Goal: Task Accomplishment & Management: Manage account settings

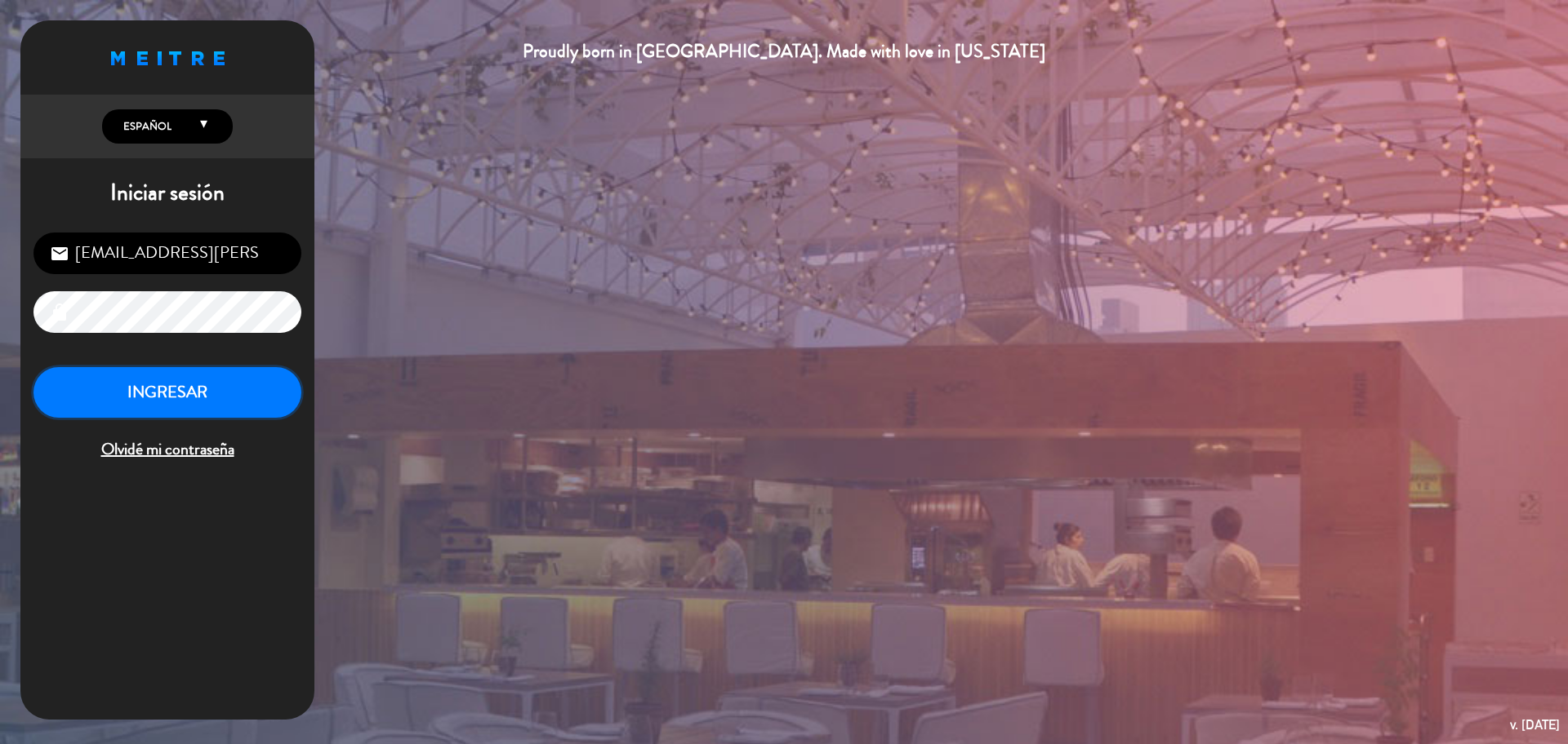
click at [161, 387] on button "INGRESAR" at bounding box center [167, 392] width 268 height 51
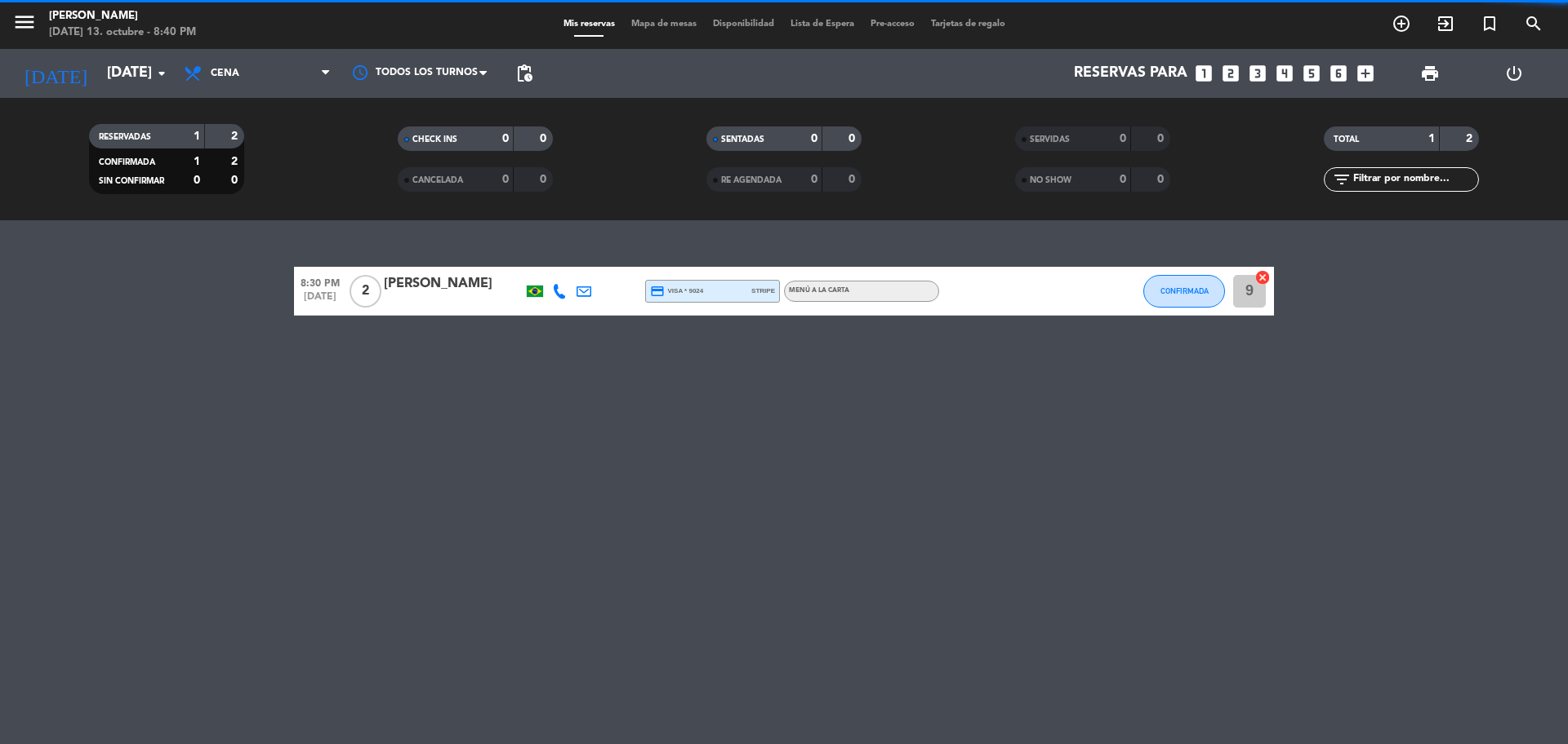
click at [284, 77] on span "Cena" at bounding box center [257, 73] width 163 height 36
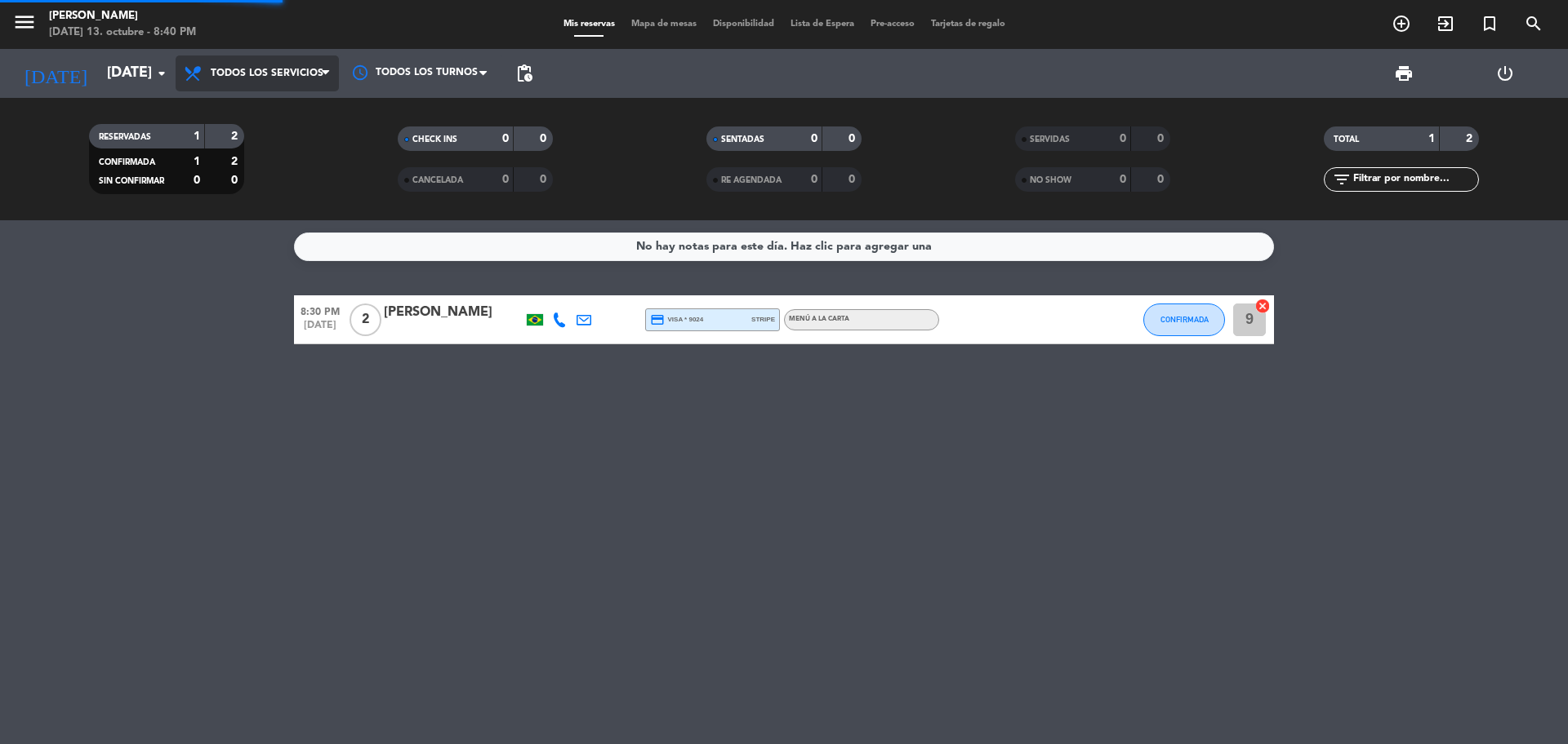
click at [283, 108] on div "menu [PERSON_NAME] [DATE] 13. octubre - 8:40 PM Mis reservas Mapa de mesas Disp…" at bounding box center [784, 110] width 1568 height 221
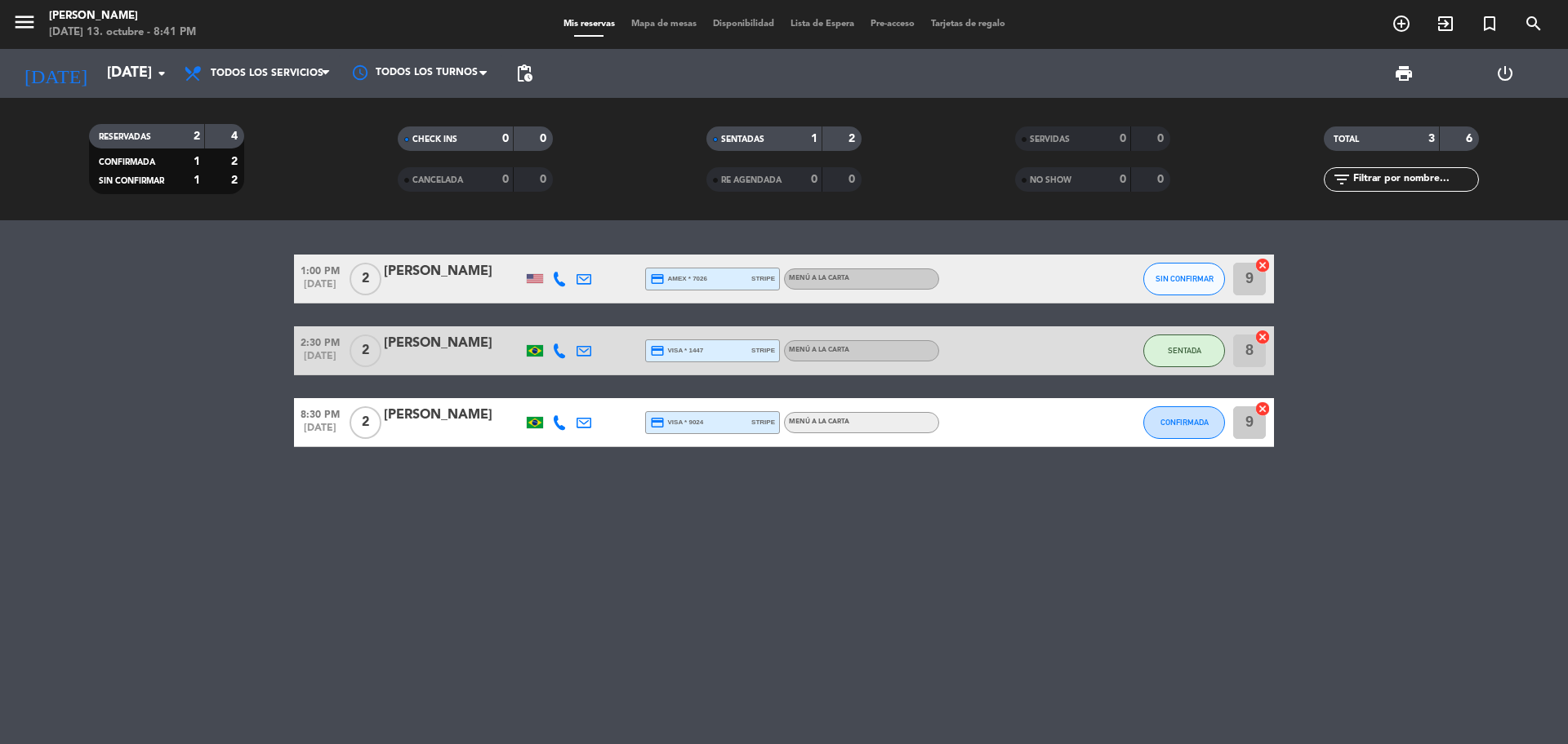
click at [318, 415] on span "8:30 PM" at bounding box center [320, 413] width 52 height 19
click at [417, 413] on div "[PERSON_NAME]" at bounding box center [453, 415] width 139 height 21
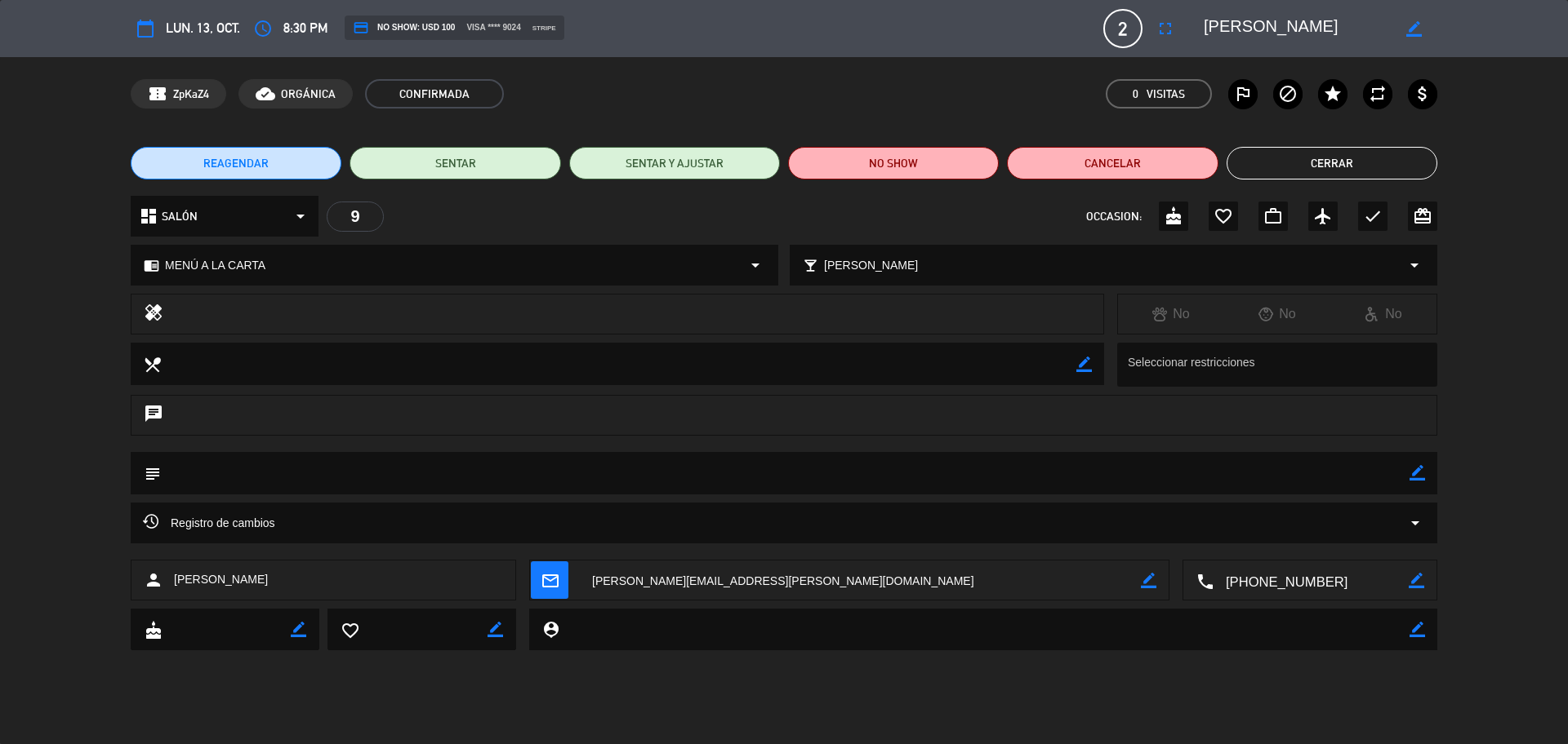
click at [1324, 160] on button "Cerrar" at bounding box center [1331, 162] width 210 height 32
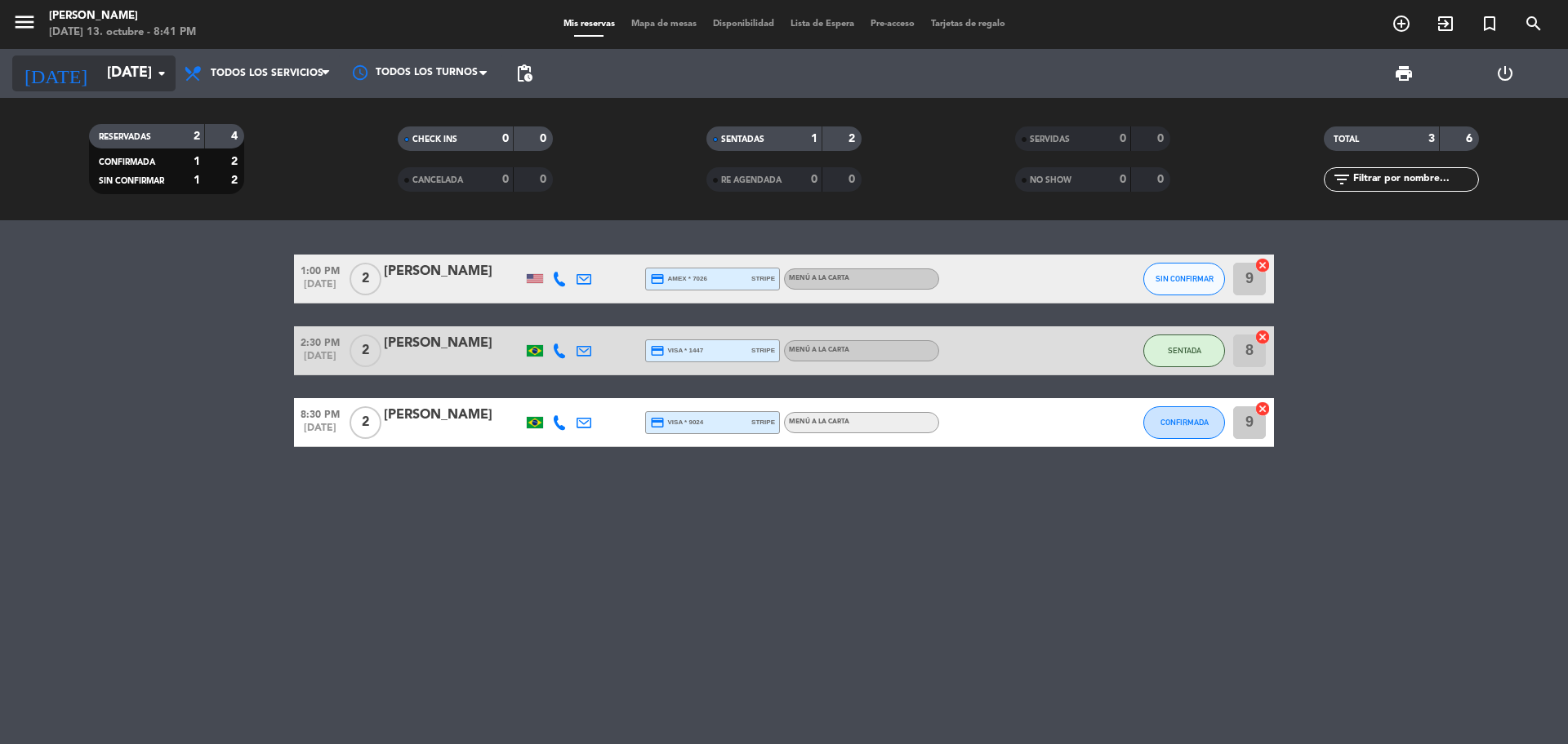
click at [99, 68] on input "[DATE]" at bounding box center [193, 73] width 189 height 32
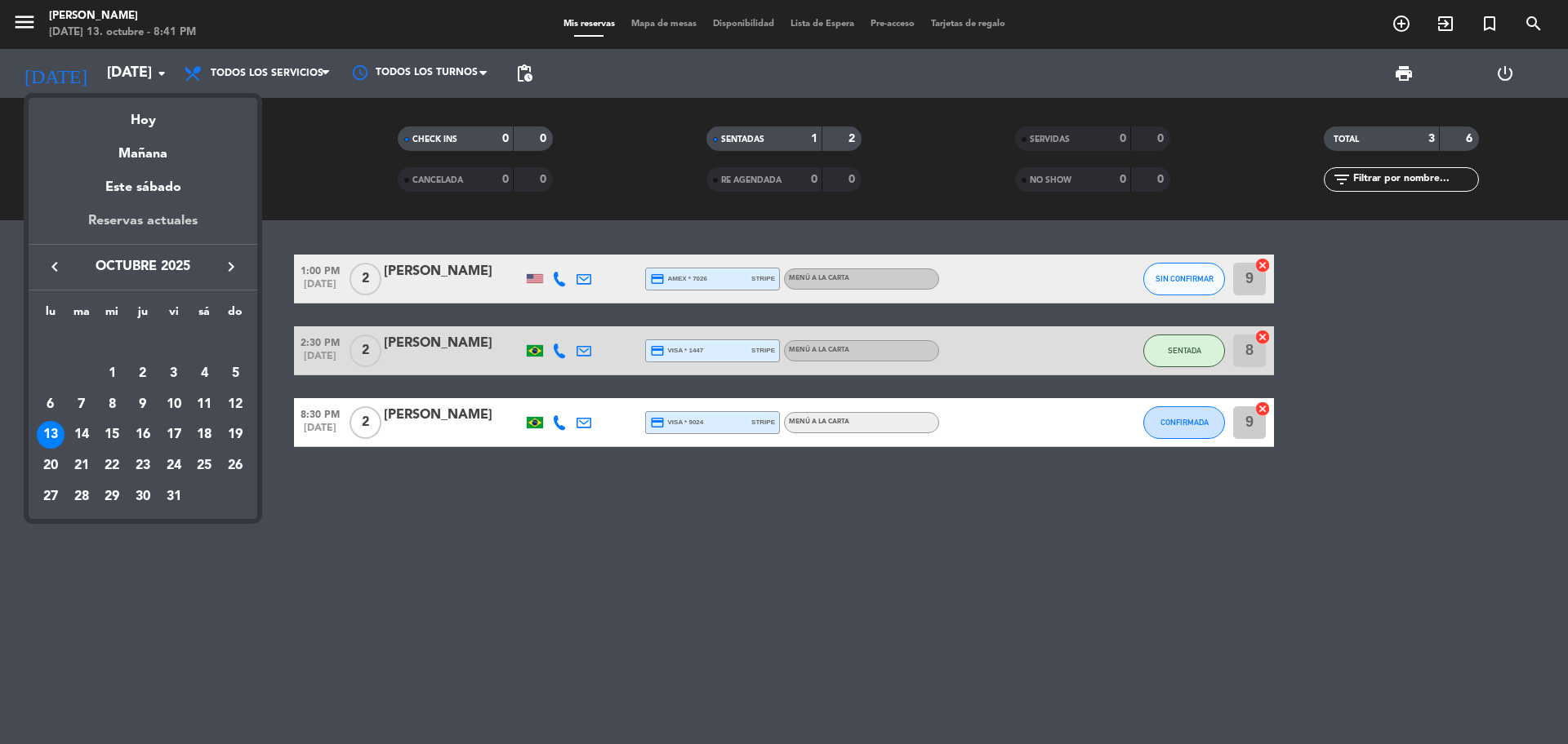
click at [198, 217] on div "Reservas actuales" at bounding box center [143, 227] width 229 height 33
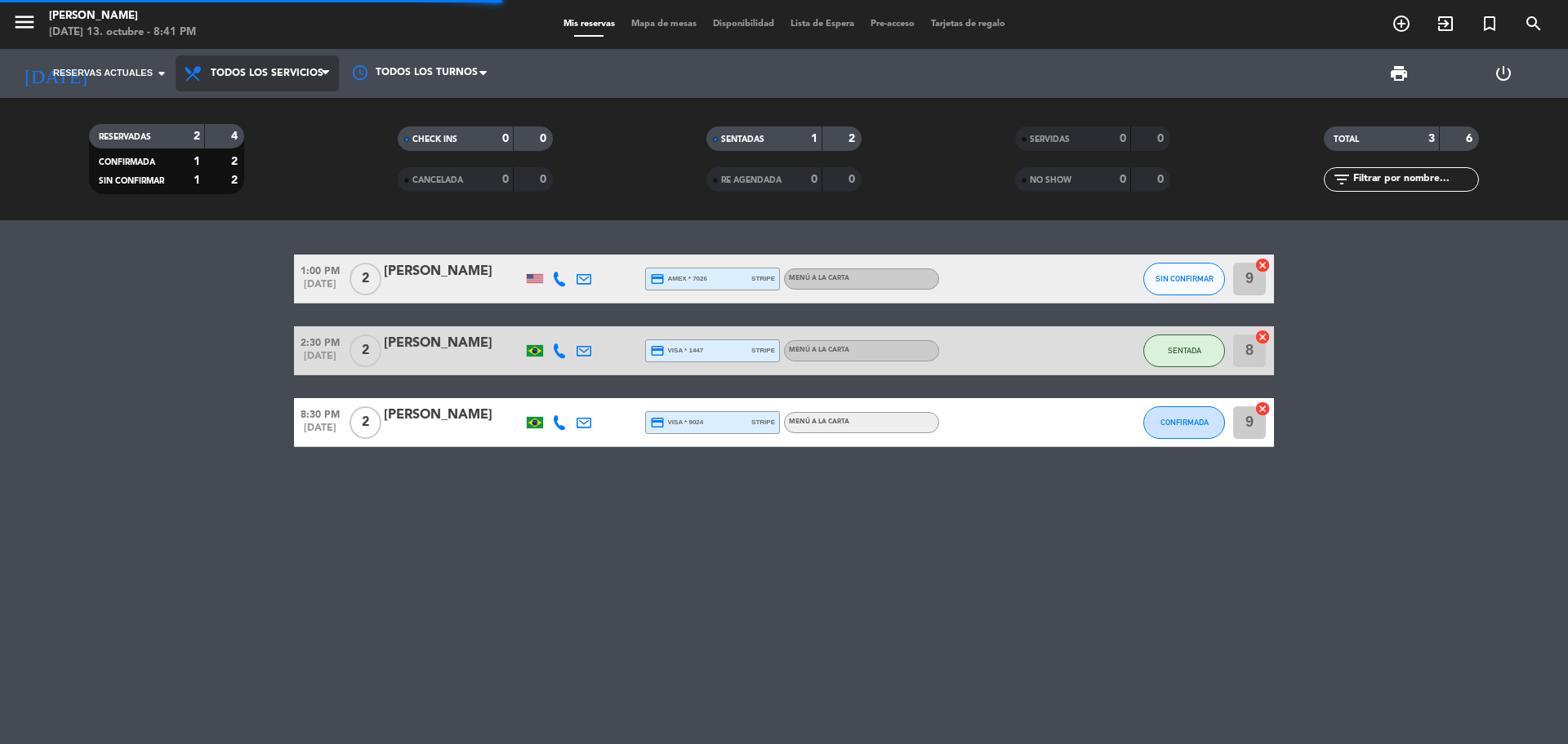
click at [223, 70] on span "Todos los servicios" at bounding box center [266, 73] width 113 height 11
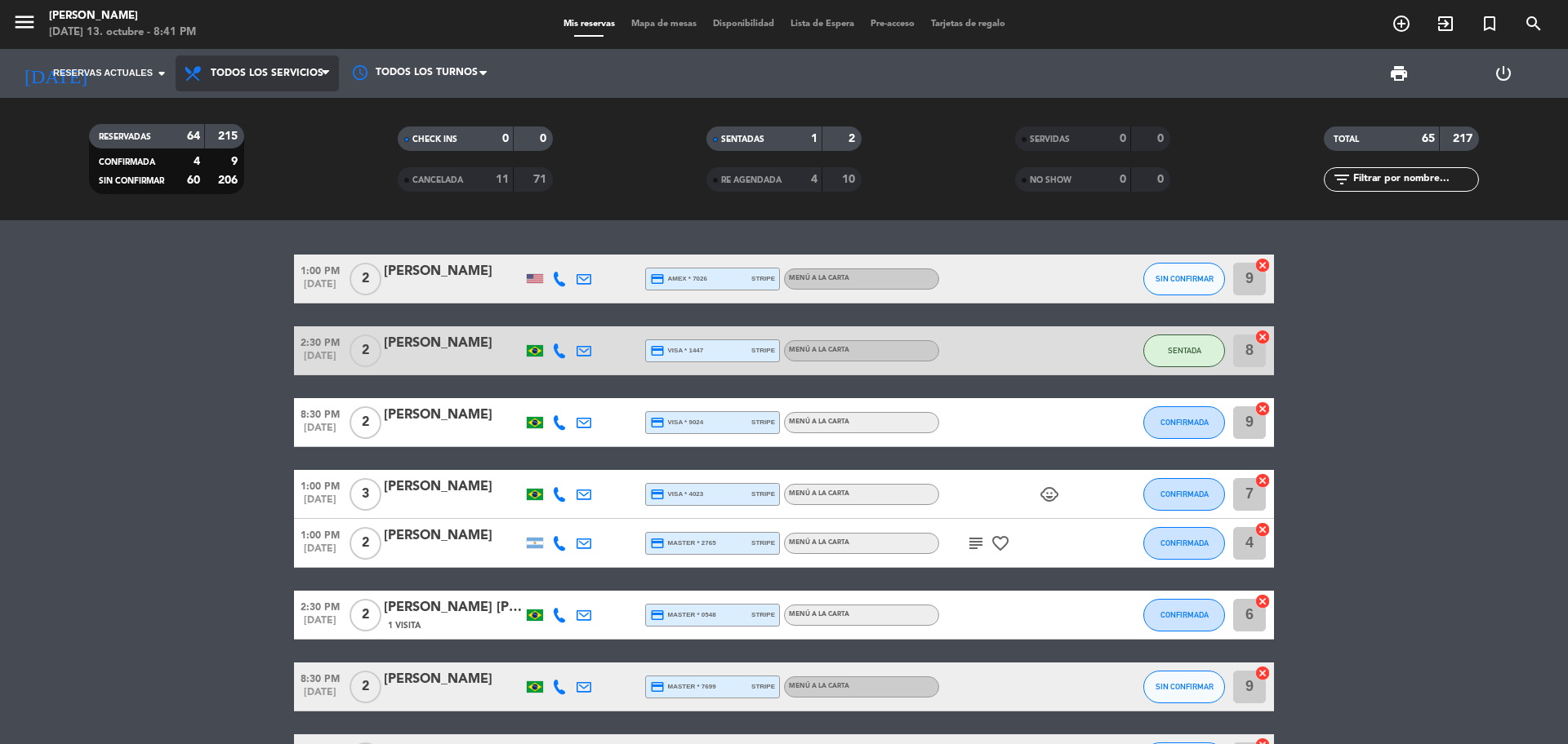
drag, startPoint x: 230, startPoint y: 79, endPoint x: 229, endPoint y: 89, distance: 10.0
click at [229, 84] on span "Todos los servicios" at bounding box center [257, 73] width 163 height 36
click at [229, 177] on div "menu [PERSON_NAME] [DATE] 13. octubre - 8:41 PM Mis reservas Mapa de mesas Disp…" at bounding box center [784, 110] width 1568 height 221
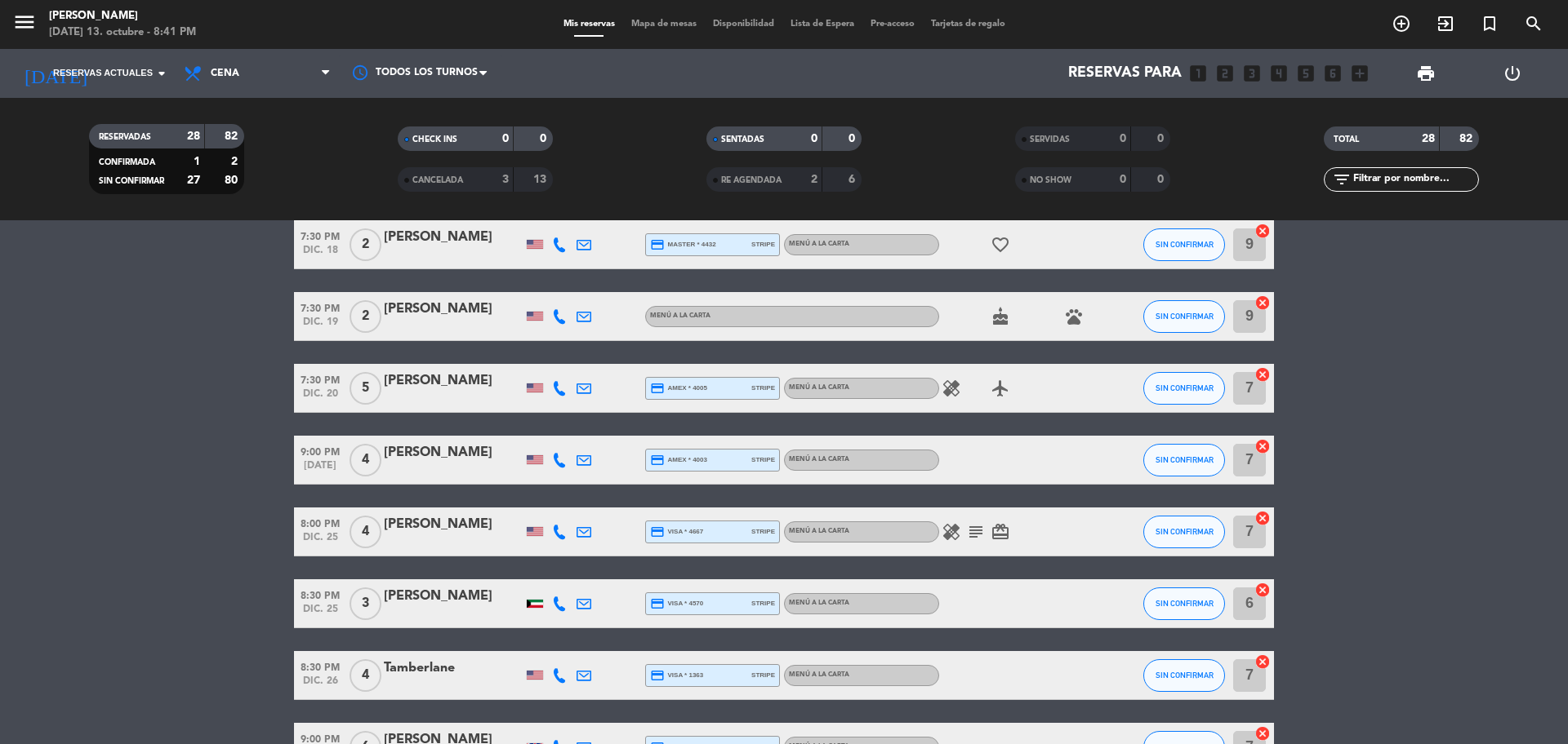
scroll to position [356, 0]
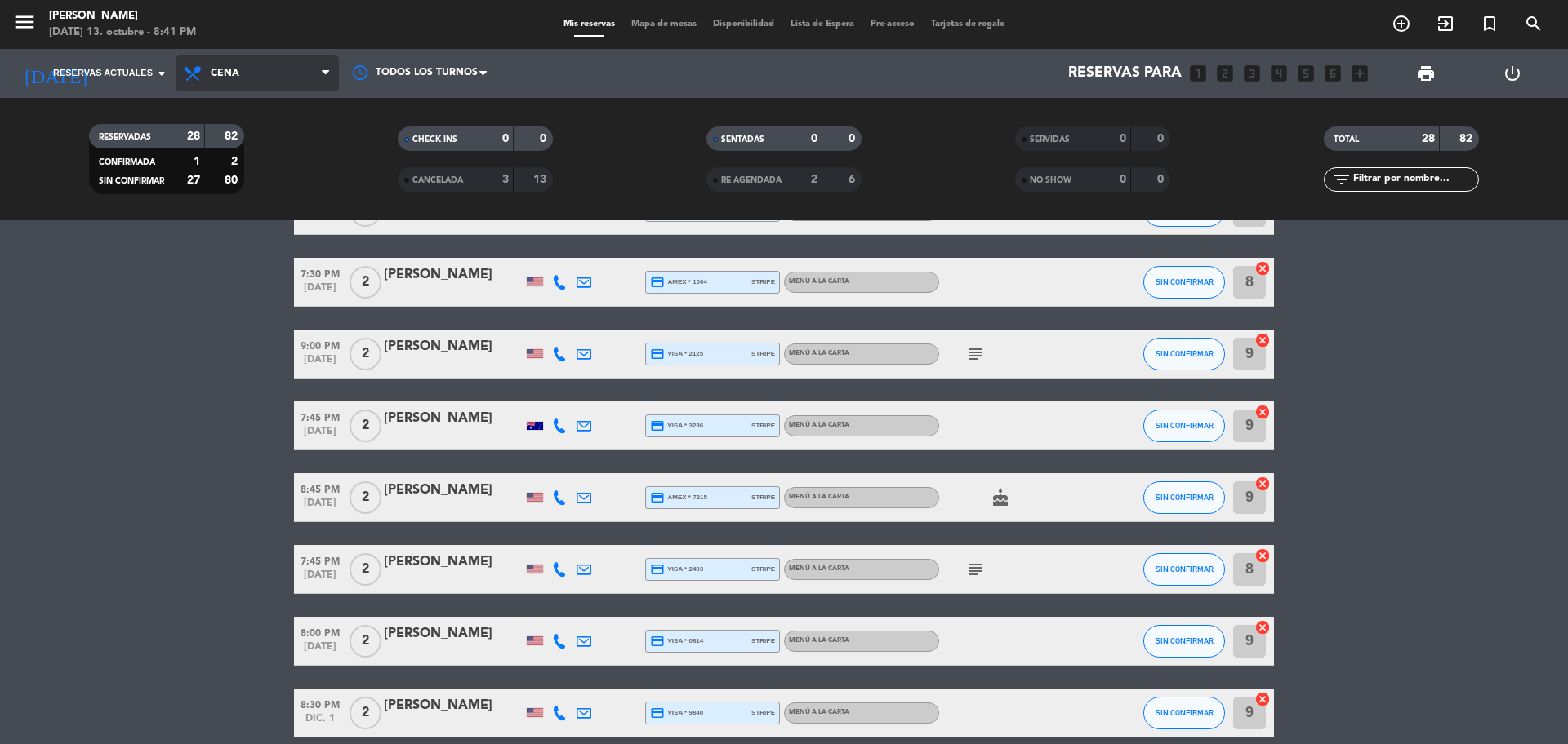
click at [237, 79] on span "Cena" at bounding box center [257, 73] width 163 height 36
click at [230, 110] on div "menu [PERSON_NAME] [DATE] 13. octubre - 8:41 PM Mis reservas Mapa de mesas Disp…" at bounding box center [784, 110] width 1568 height 221
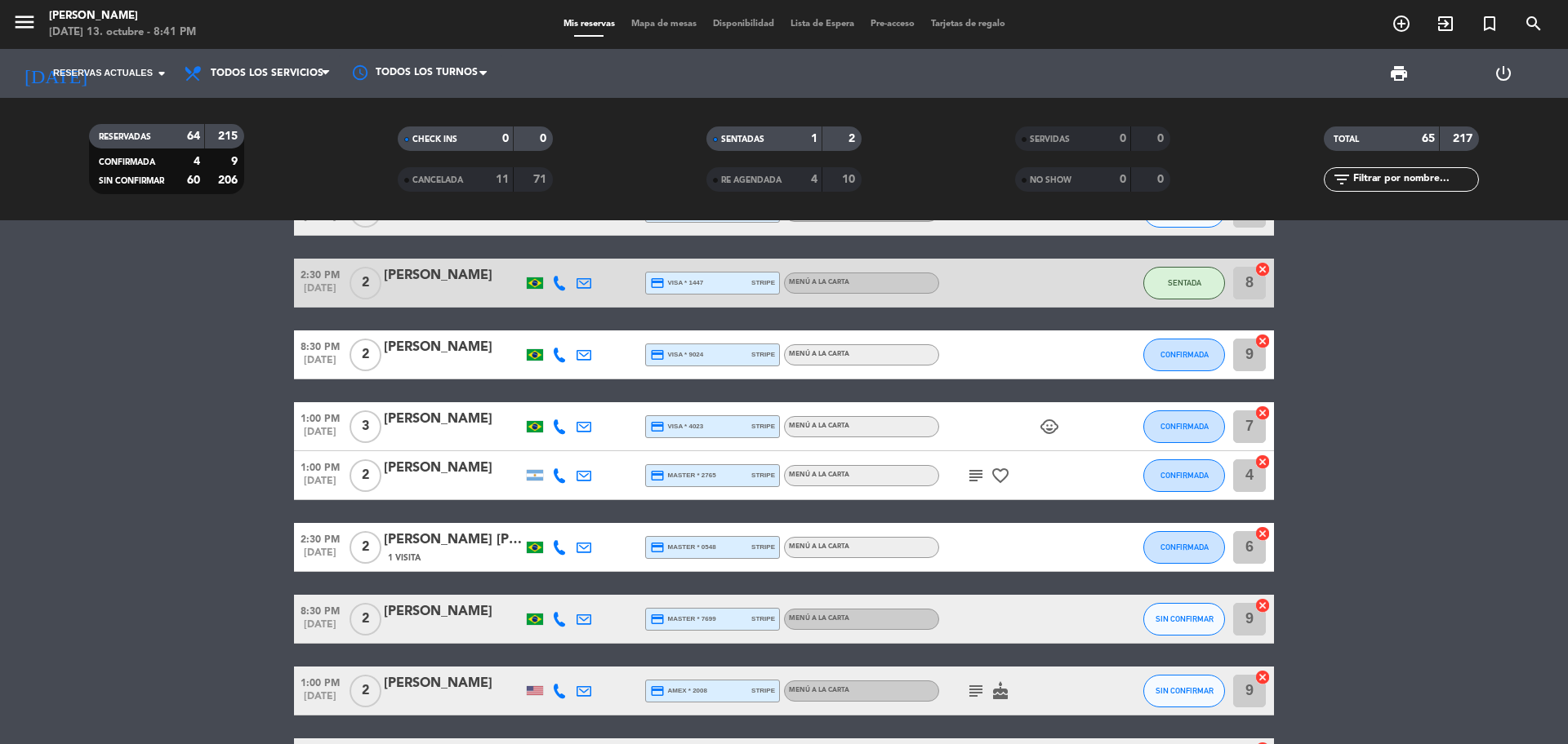
scroll to position [102, 0]
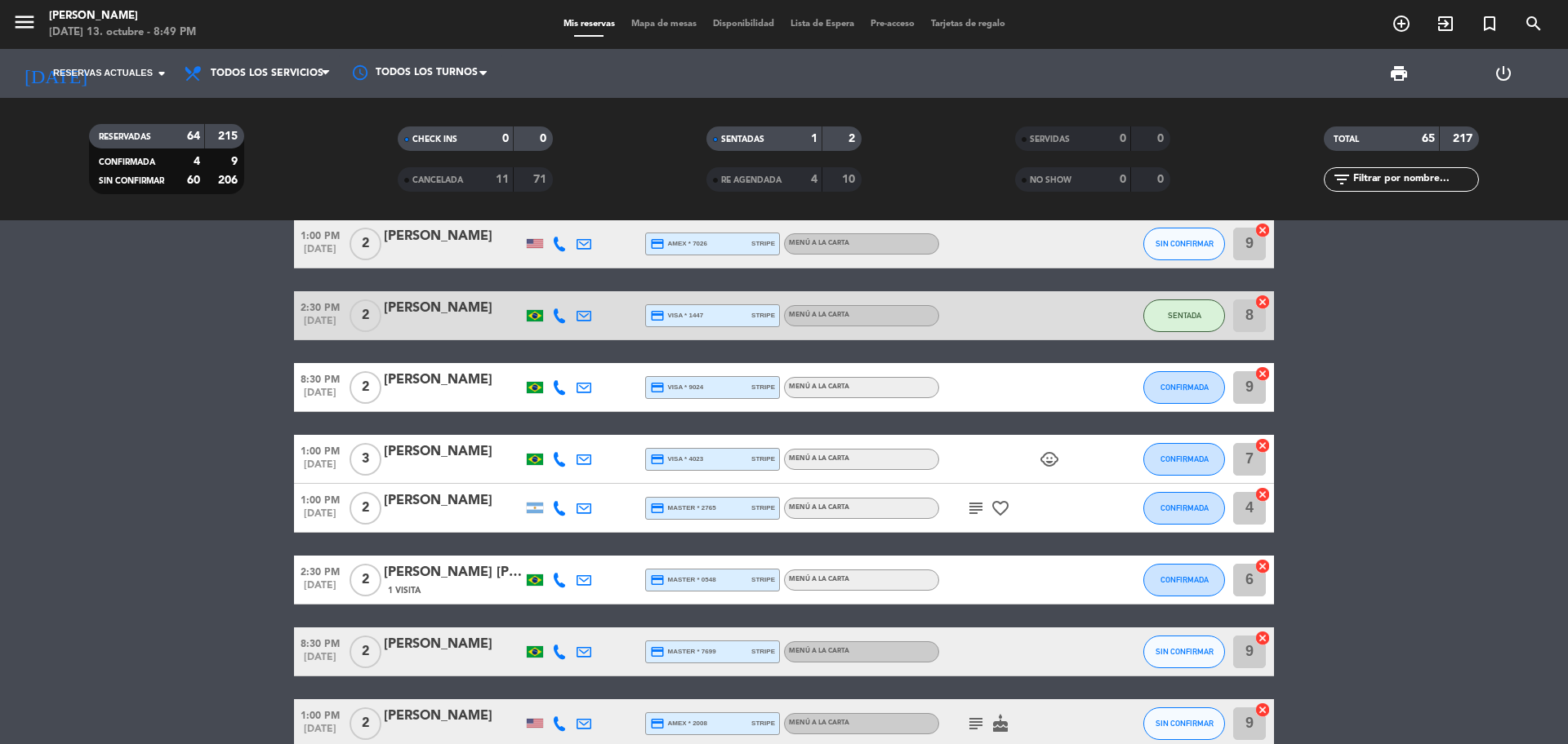
scroll to position [0, 0]
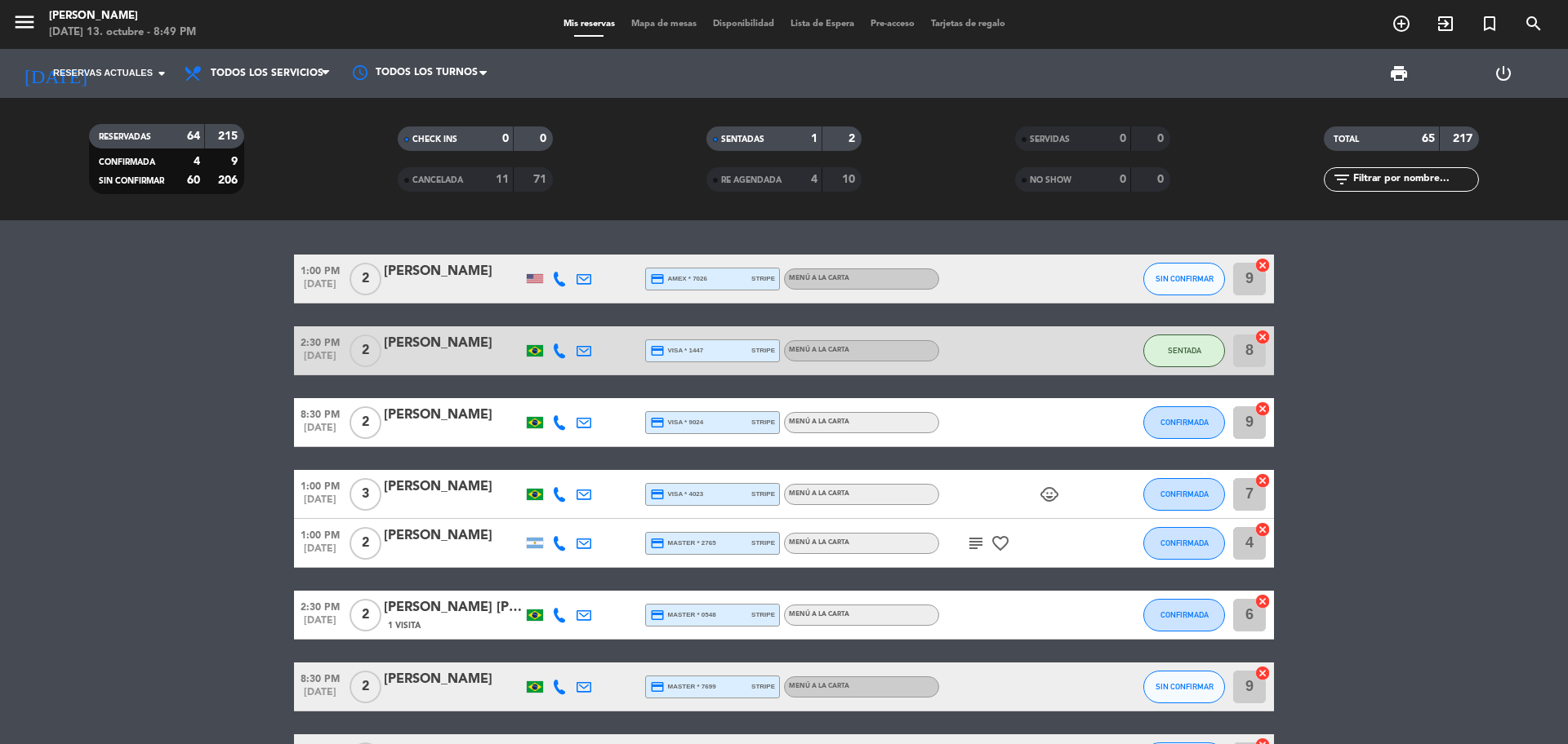
click at [446, 420] on div "[PERSON_NAME]" at bounding box center [453, 415] width 139 height 21
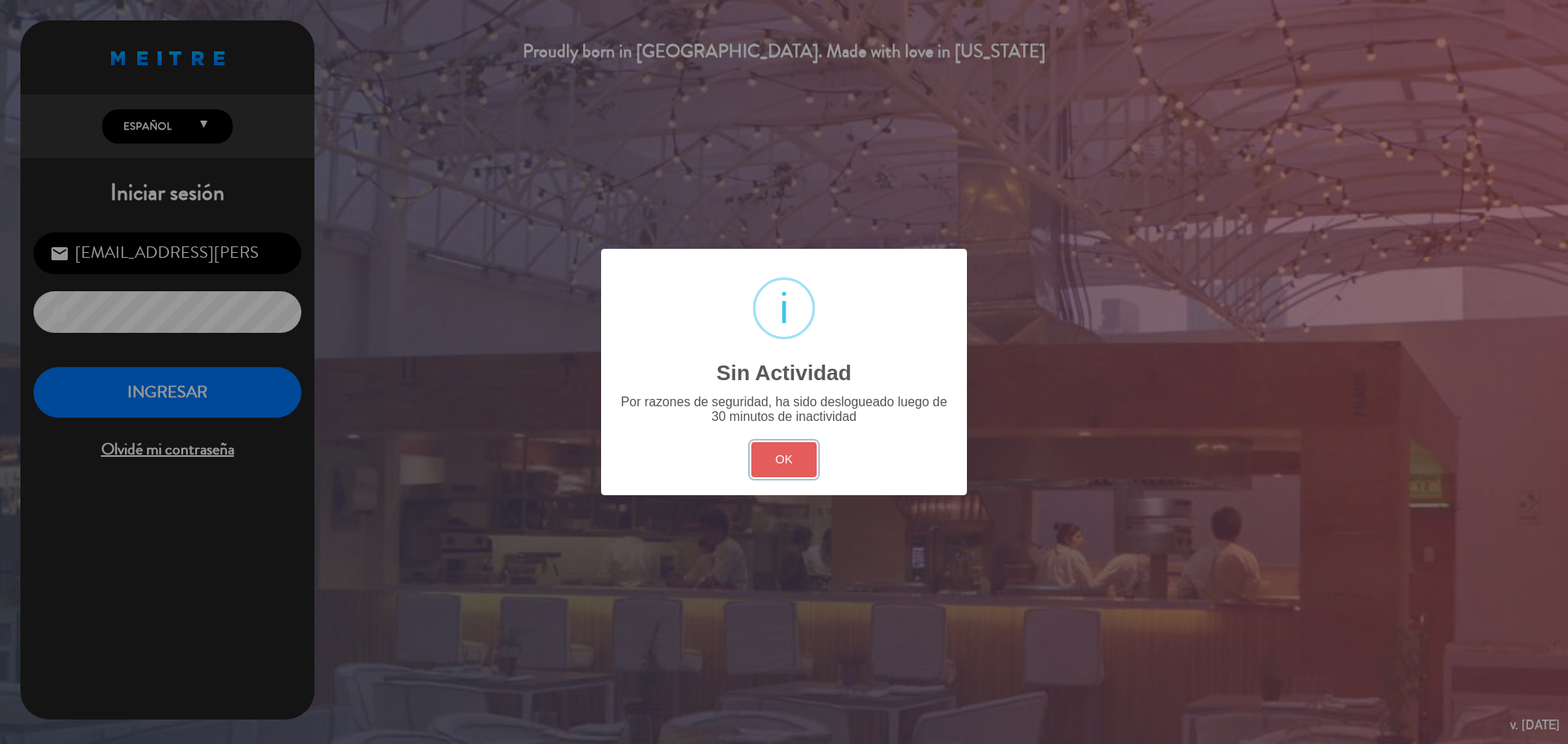
click at [771, 467] on button "OK" at bounding box center [784, 460] width 66 height 35
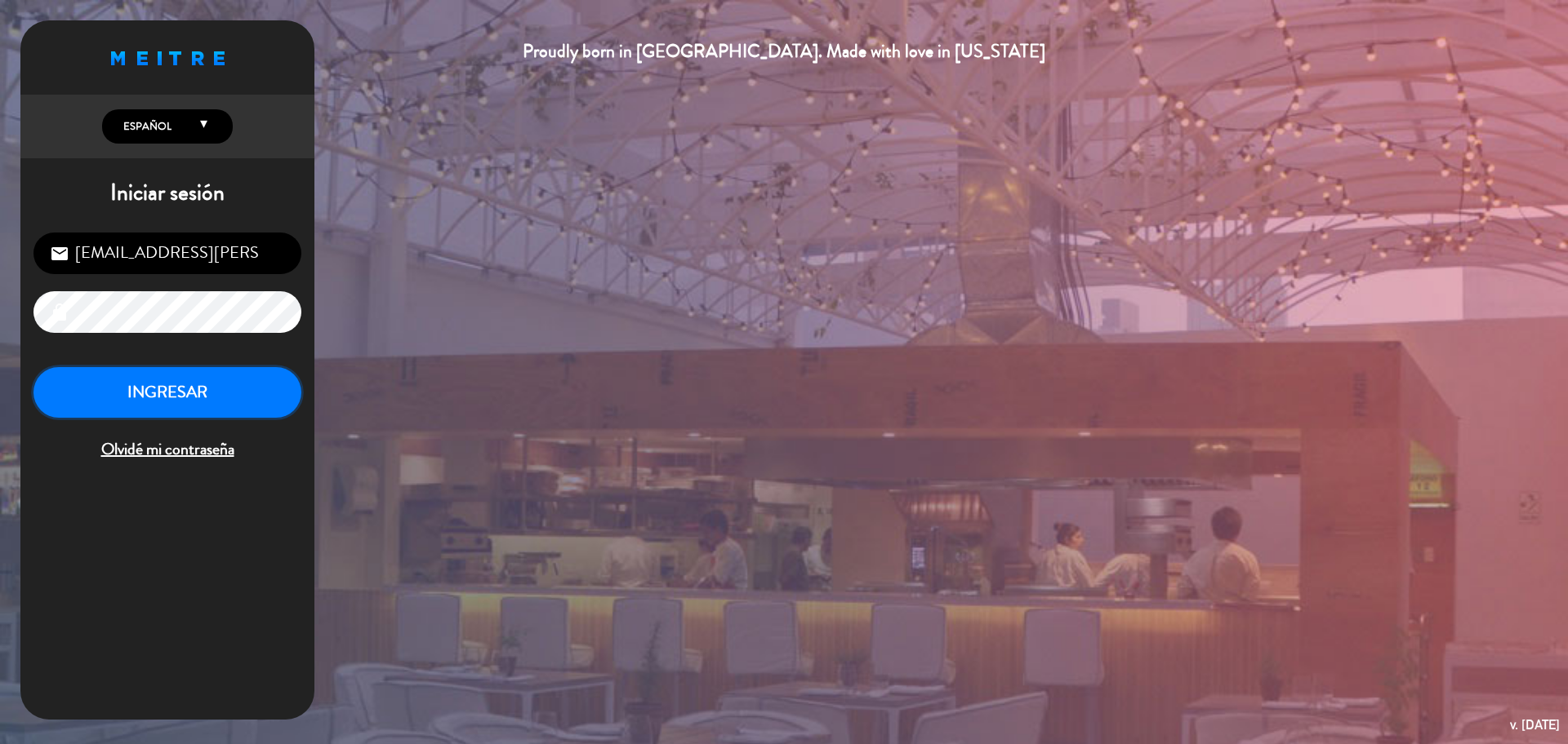
click at [234, 374] on button "INGRESAR" at bounding box center [167, 392] width 268 height 51
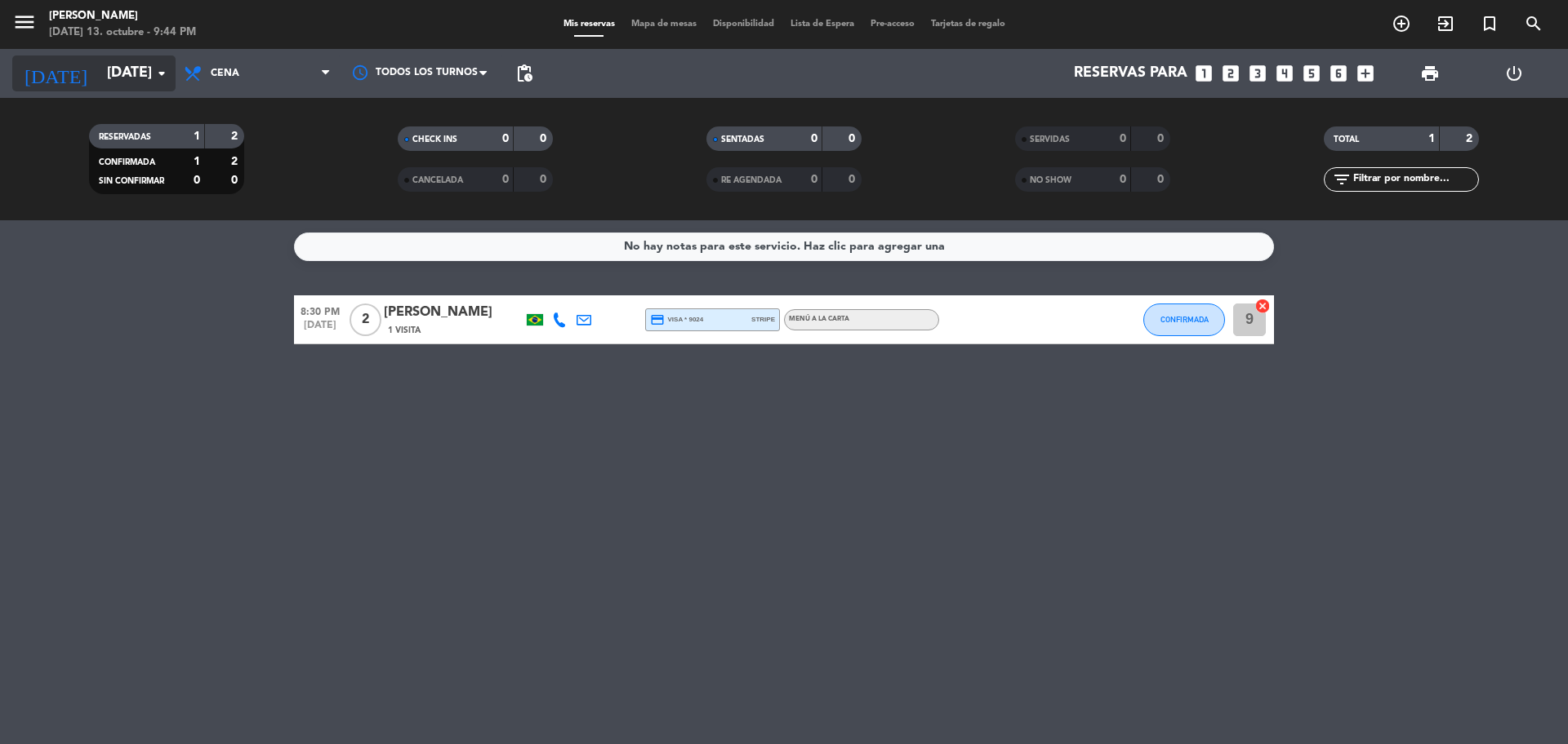
click at [159, 85] on input "[DATE]" at bounding box center [193, 73] width 189 height 32
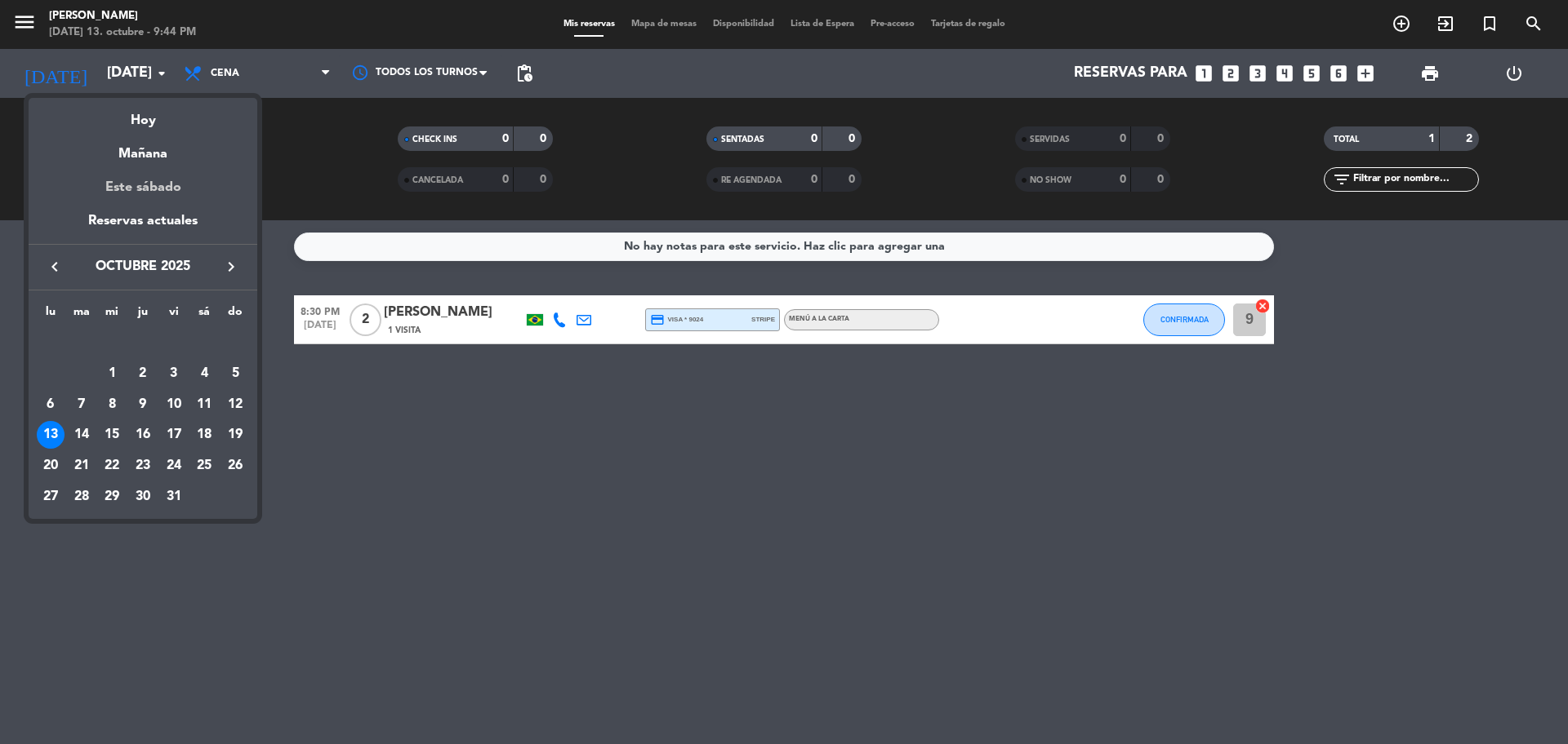
click at [146, 206] on div "Este sábado" at bounding box center [143, 188] width 229 height 45
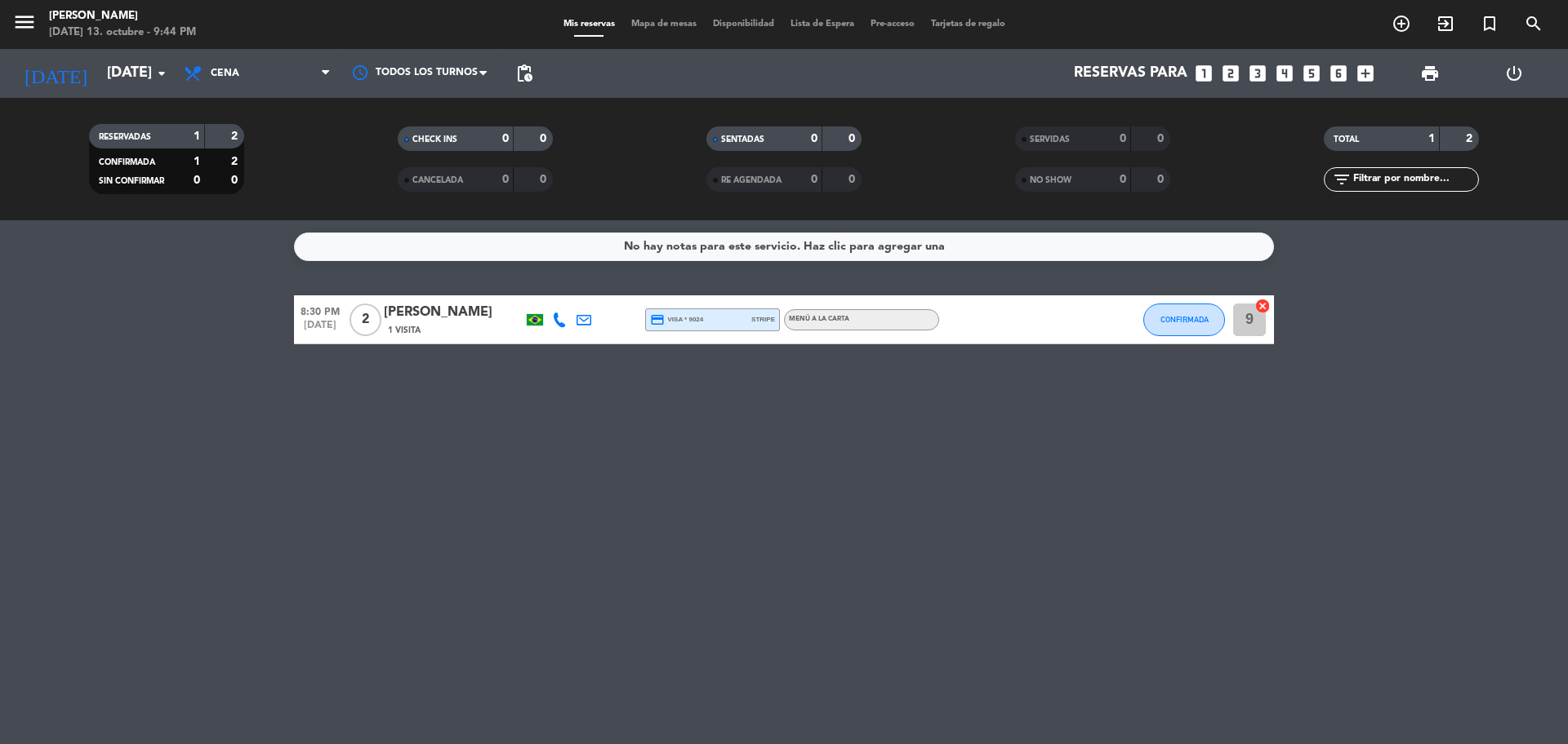
type input "[DATE]"
click at [120, 63] on input "[DATE]" at bounding box center [193, 73] width 189 height 32
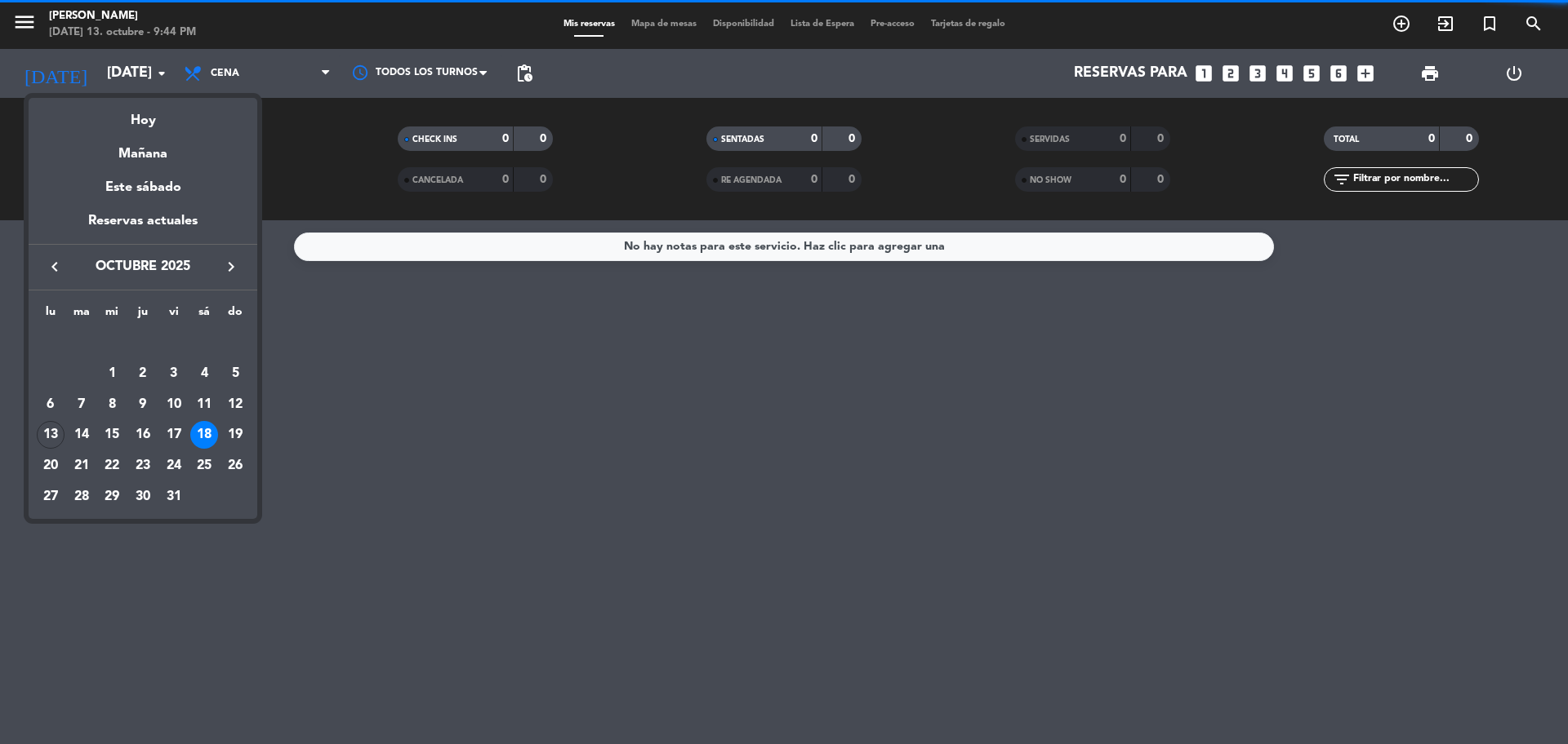
click at [128, 229] on div "Reservas actuales" at bounding box center [143, 227] width 229 height 33
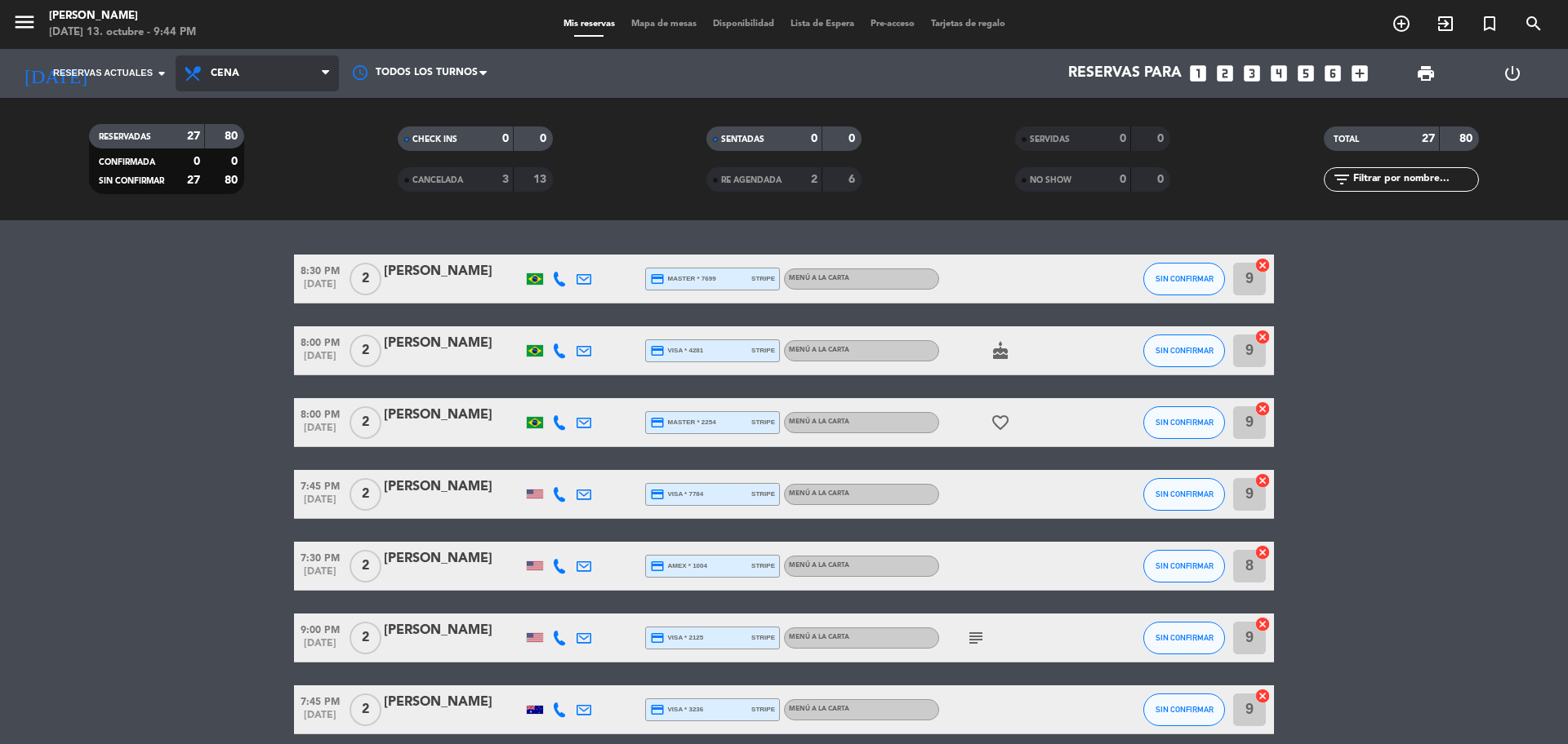
click at [243, 78] on span "Cena" at bounding box center [257, 73] width 163 height 36
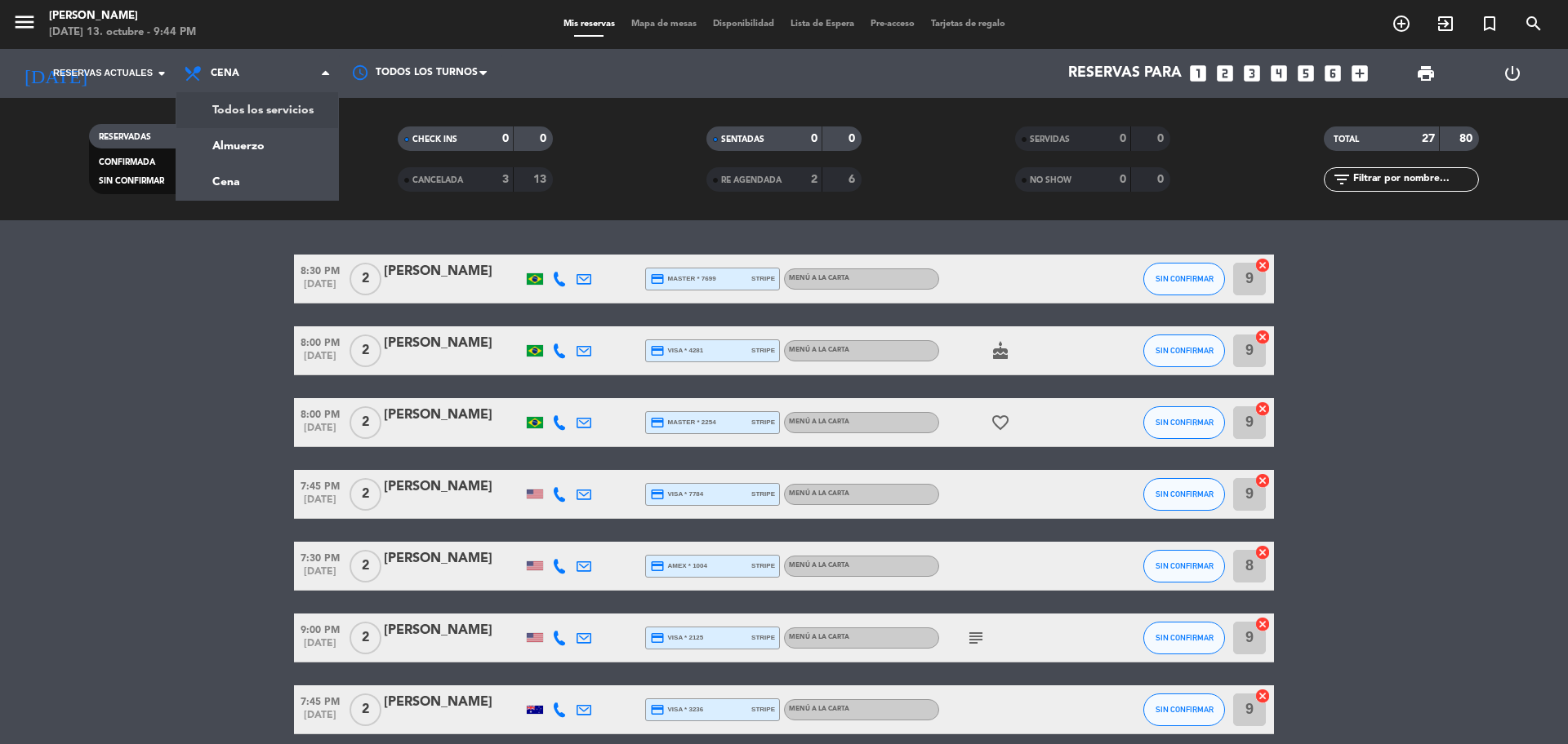
click at [141, 92] on div "[DATE] Reservas actuales arrow_drop_down" at bounding box center [93, 73] width 163 height 49
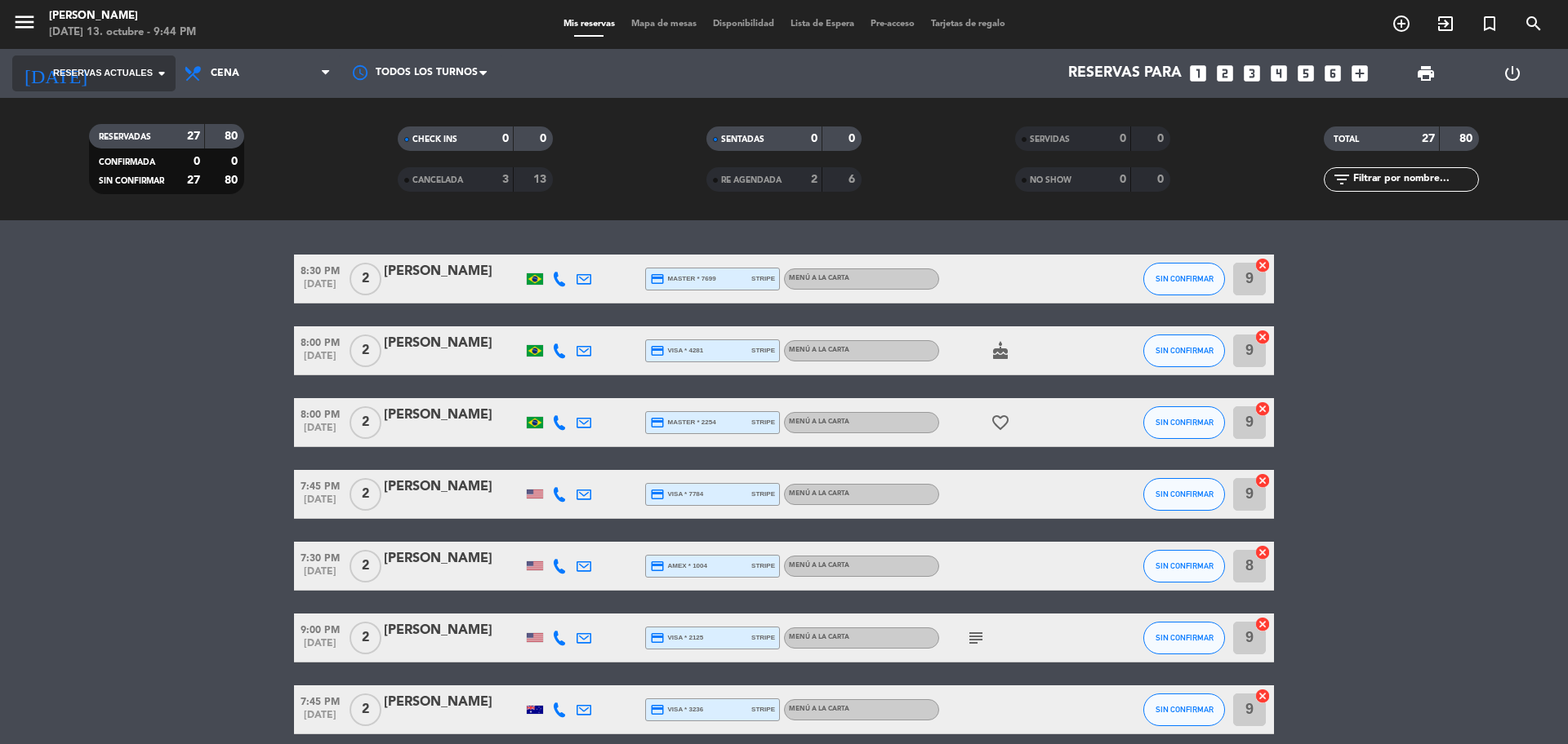
click at [134, 84] on input at bounding box center [193, 73] width 189 height 32
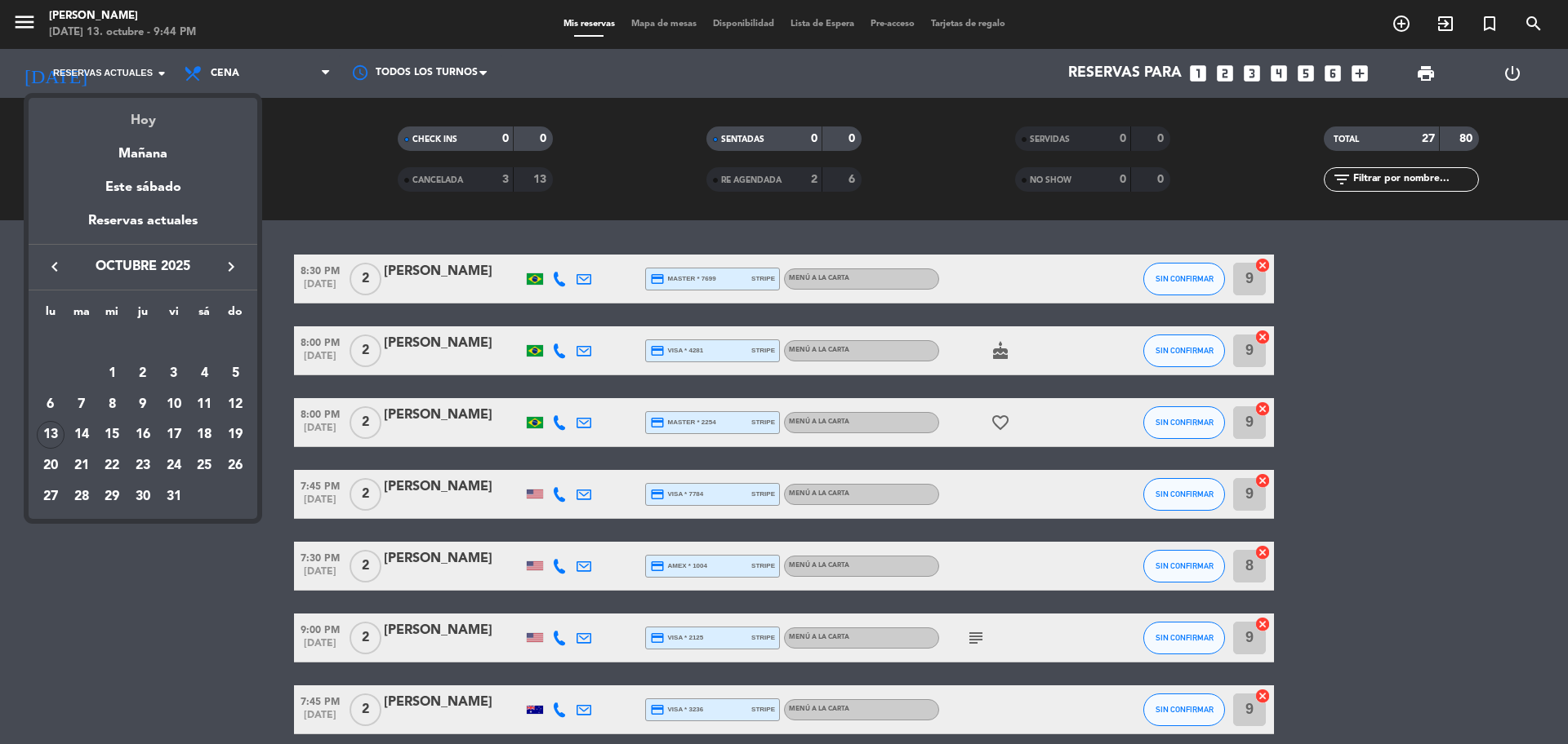
click at [128, 120] on div "Hoy" at bounding box center [143, 114] width 229 height 33
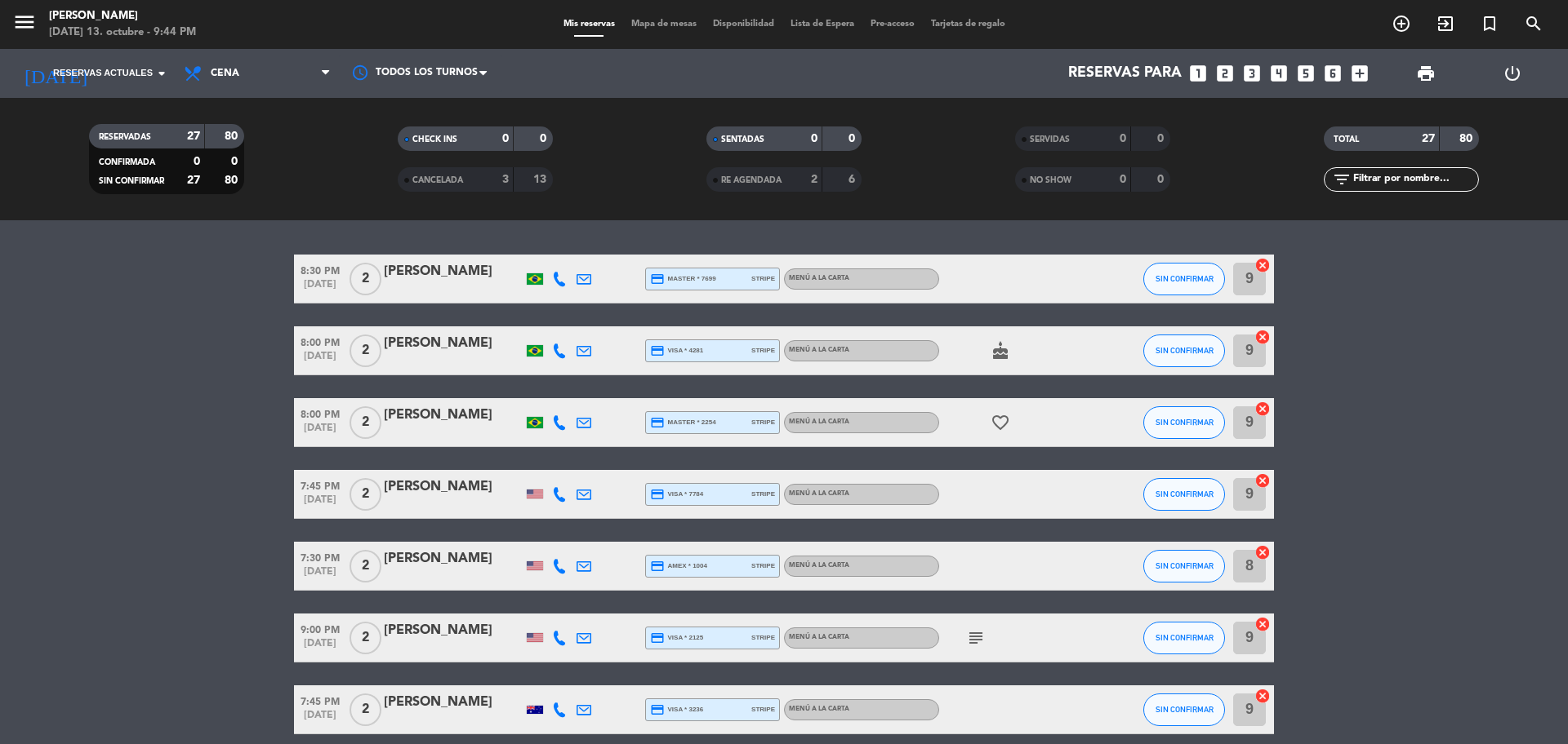
type input "[DATE]"
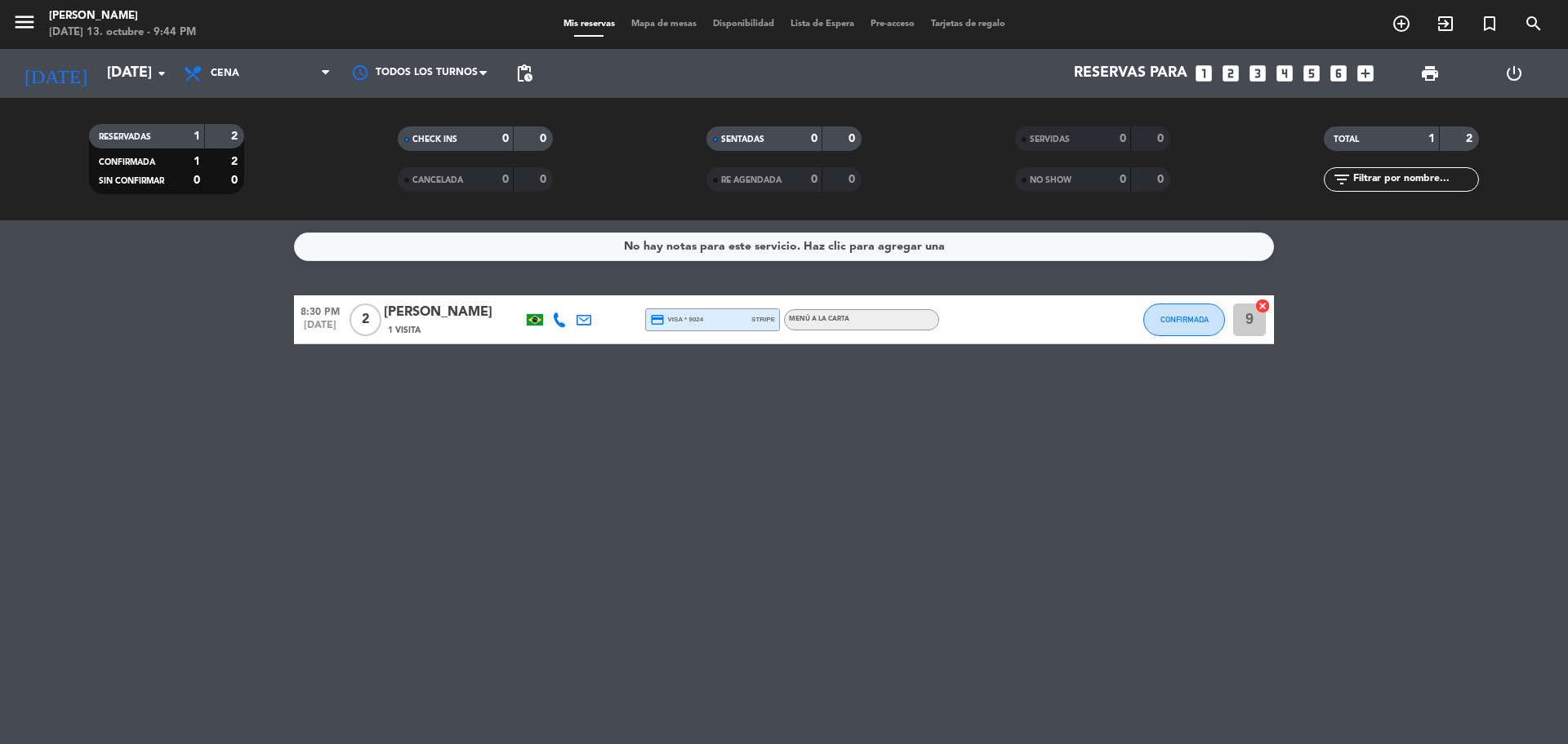
click at [426, 325] on div "1 Visita" at bounding box center [453, 331] width 139 height 14
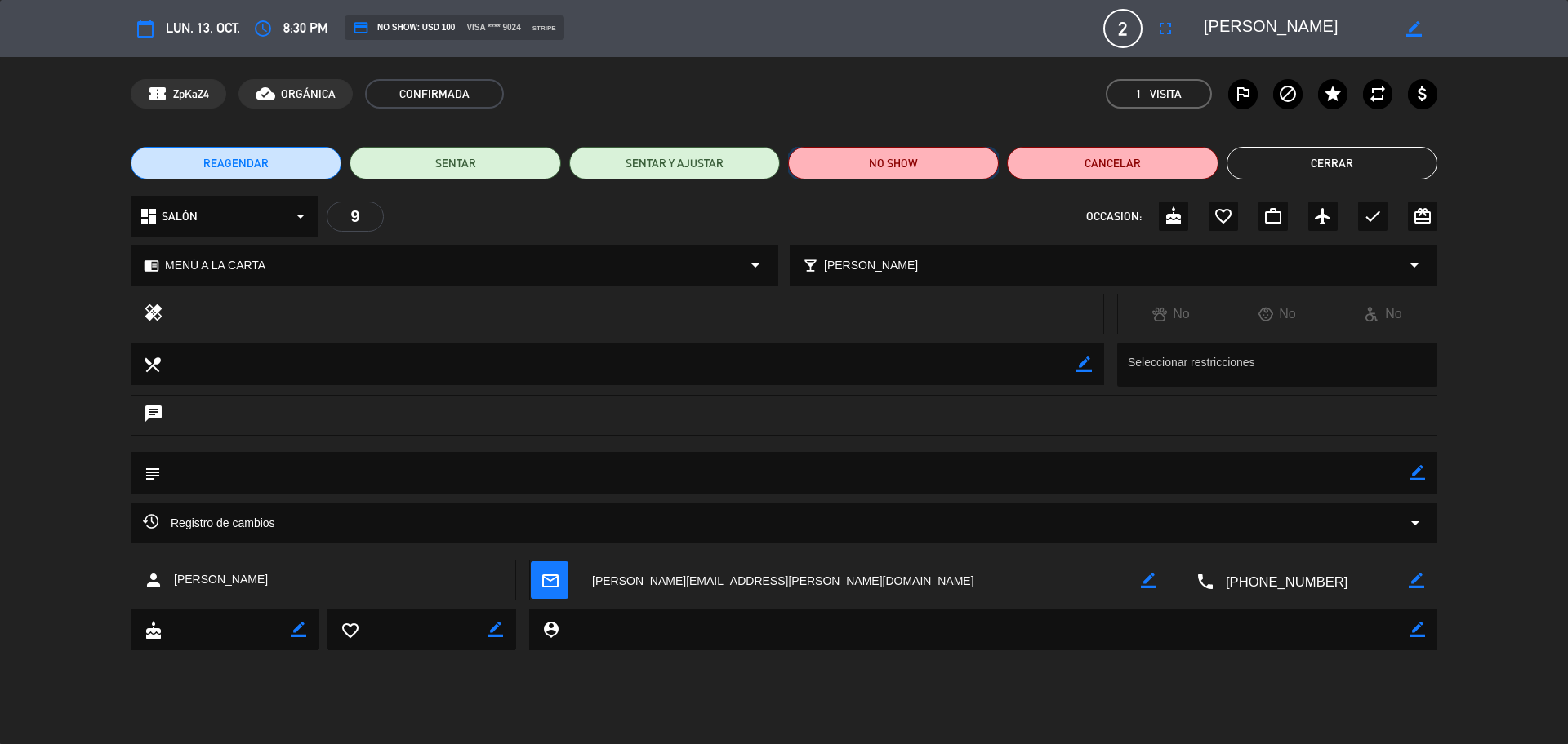
click at [921, 163] on button "NO SHOW" at bounding box center [893, 162] width 210 height 32
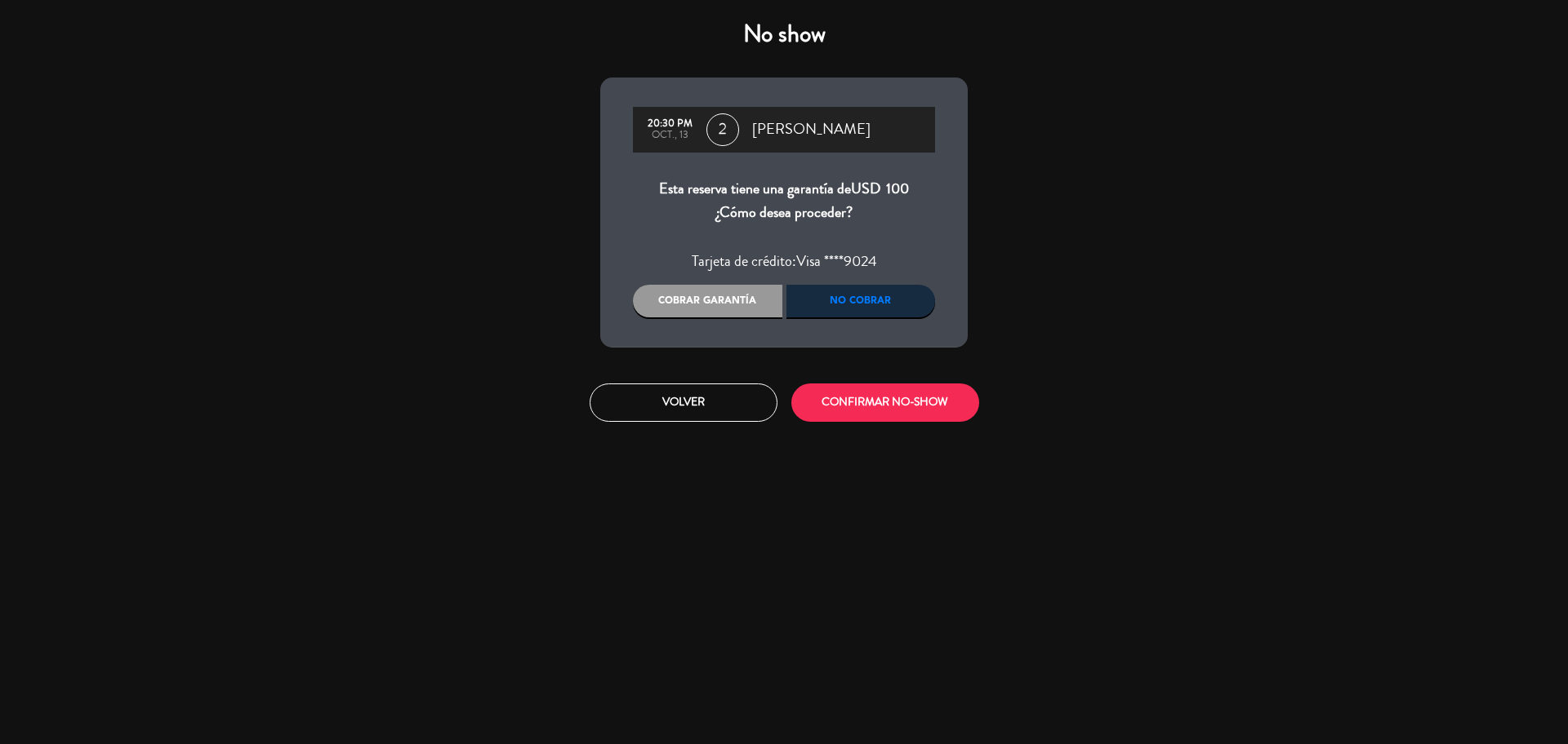
click at [709, 299] on div "Cobrar garantía" at bounding box center [707, 301] width 149 height 32
click at [847, 299] on div "No cobrar" at bounding box center [860, 301] width 149 height 32
click at [742, 294] on div "Cobrar garantía" at bounding box center [707, 301] width 149 height 32
click at [743, 297] on div "Cobrar garantía" at bounding box center [707, 301] width 149 height 32
click at [894, 413] on button "CONFIRMAR NO-SHOW" at bounding box center [885, 403] width 188 height 38
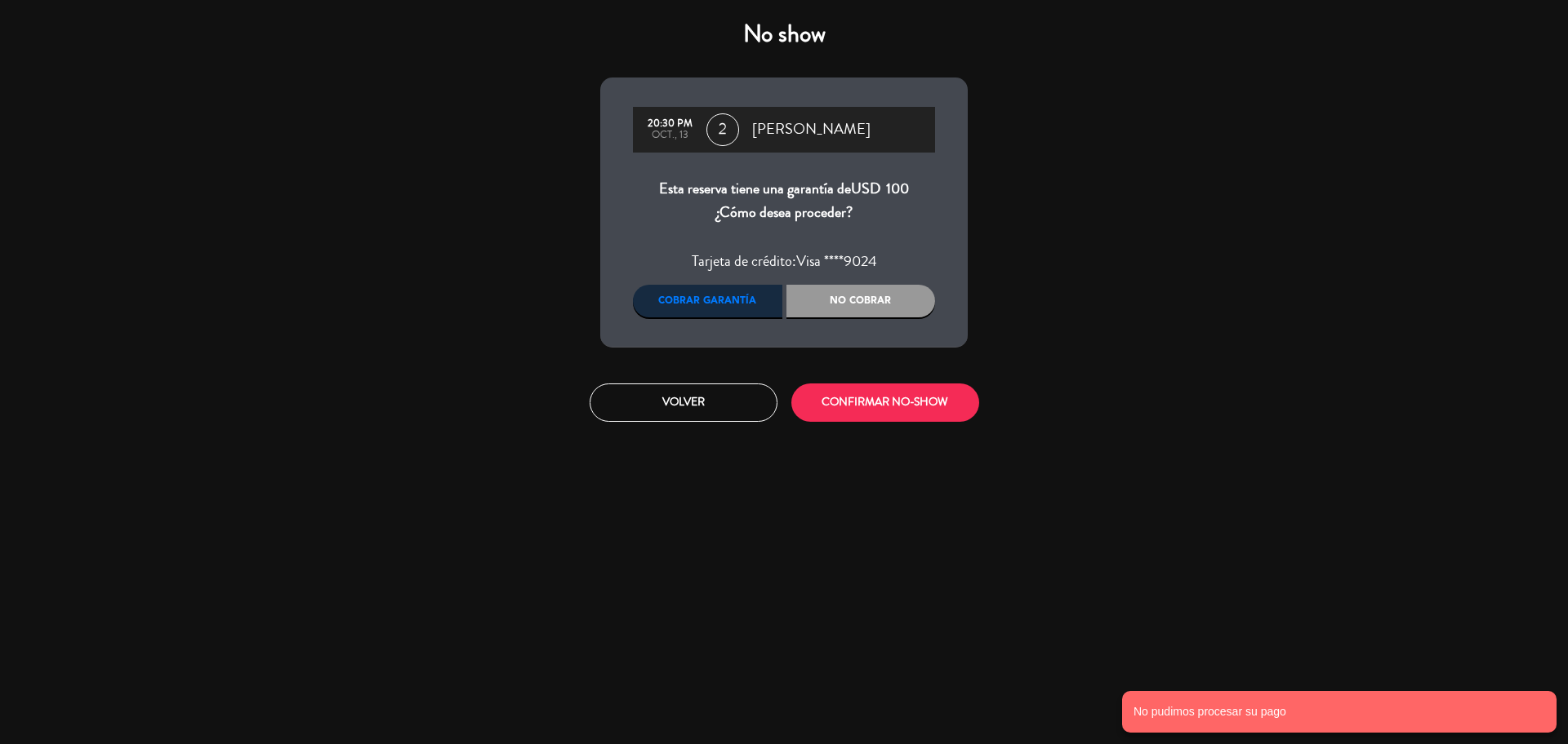
click at [710, 308] on div "Cobrar garantía" at bounding box center [707, 301] width 149 height 32
click at [877, 399] on button "CONFIRMAR NO-SHOW" at bounding box center [885, 403] width 188 height 38
click at [849, 402] on button "CONFIRMAR NO-SHOW" at bounding box center [885, 403] width 188 height 38
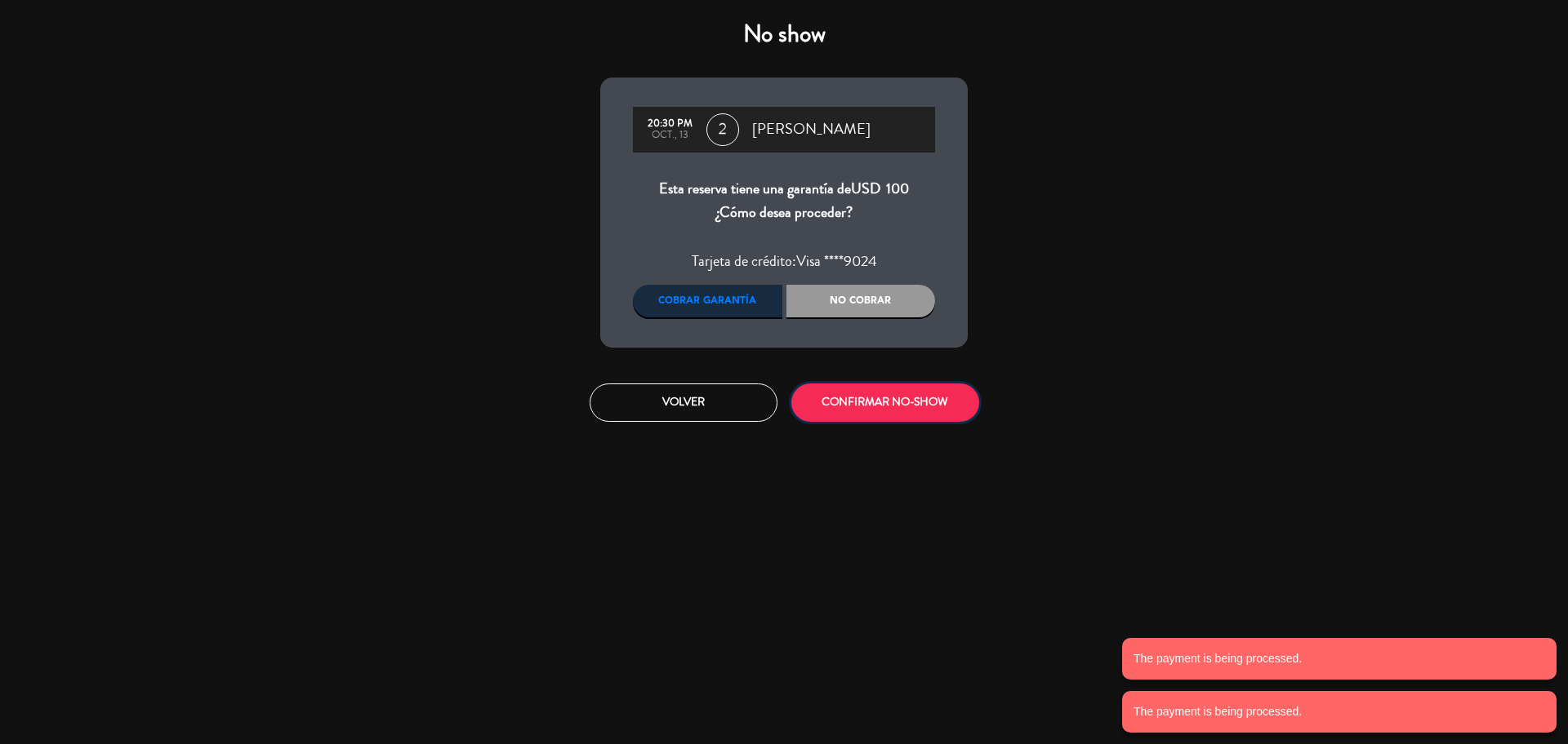
click at [849, 402] on button "CONFIRMAR NO-SHOW" at bounding box center [885, 403] width 188 height 38
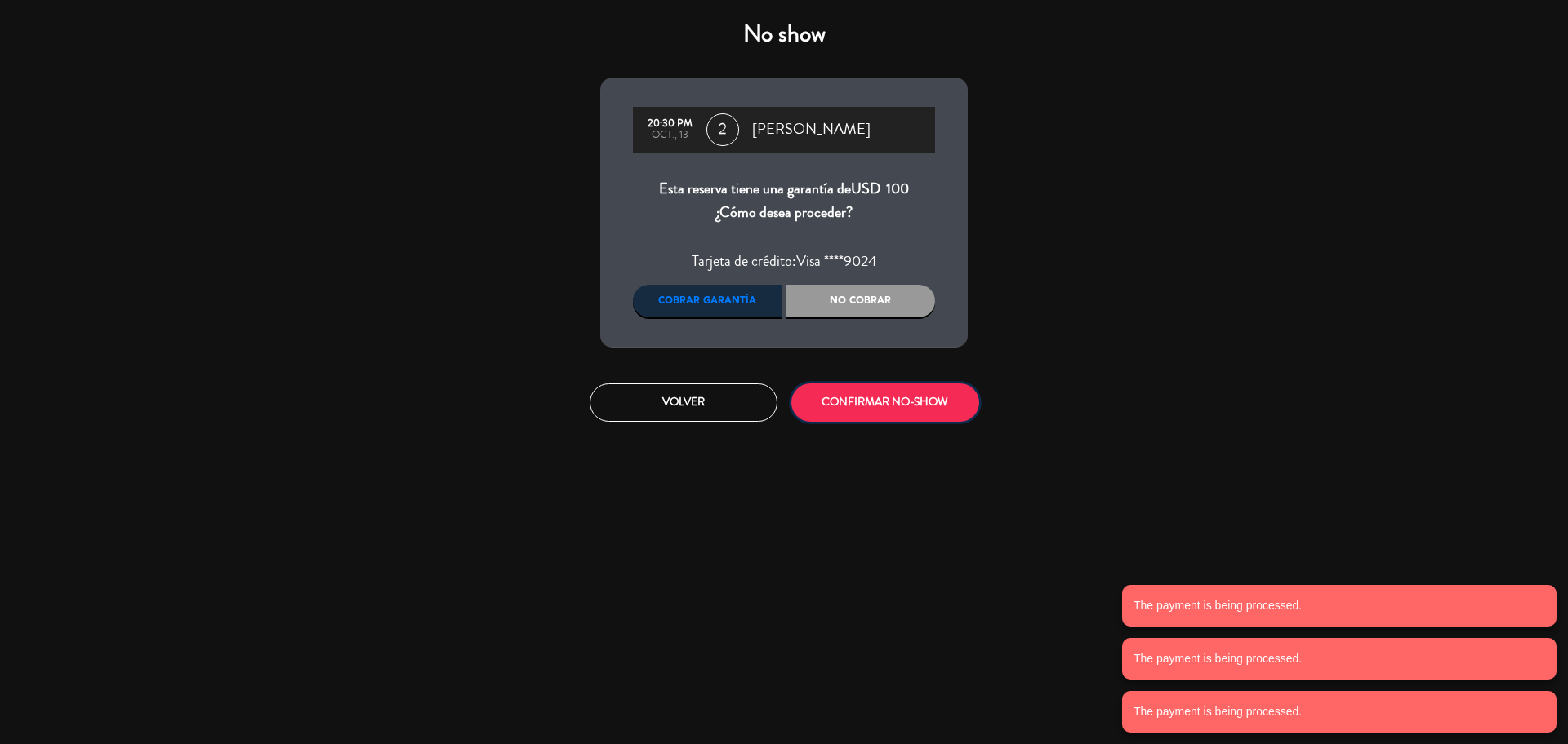
click at [849, 402] on button "CONFIRMAR NO-SHOW" at bounding box center [885, 403] width 188 height 38
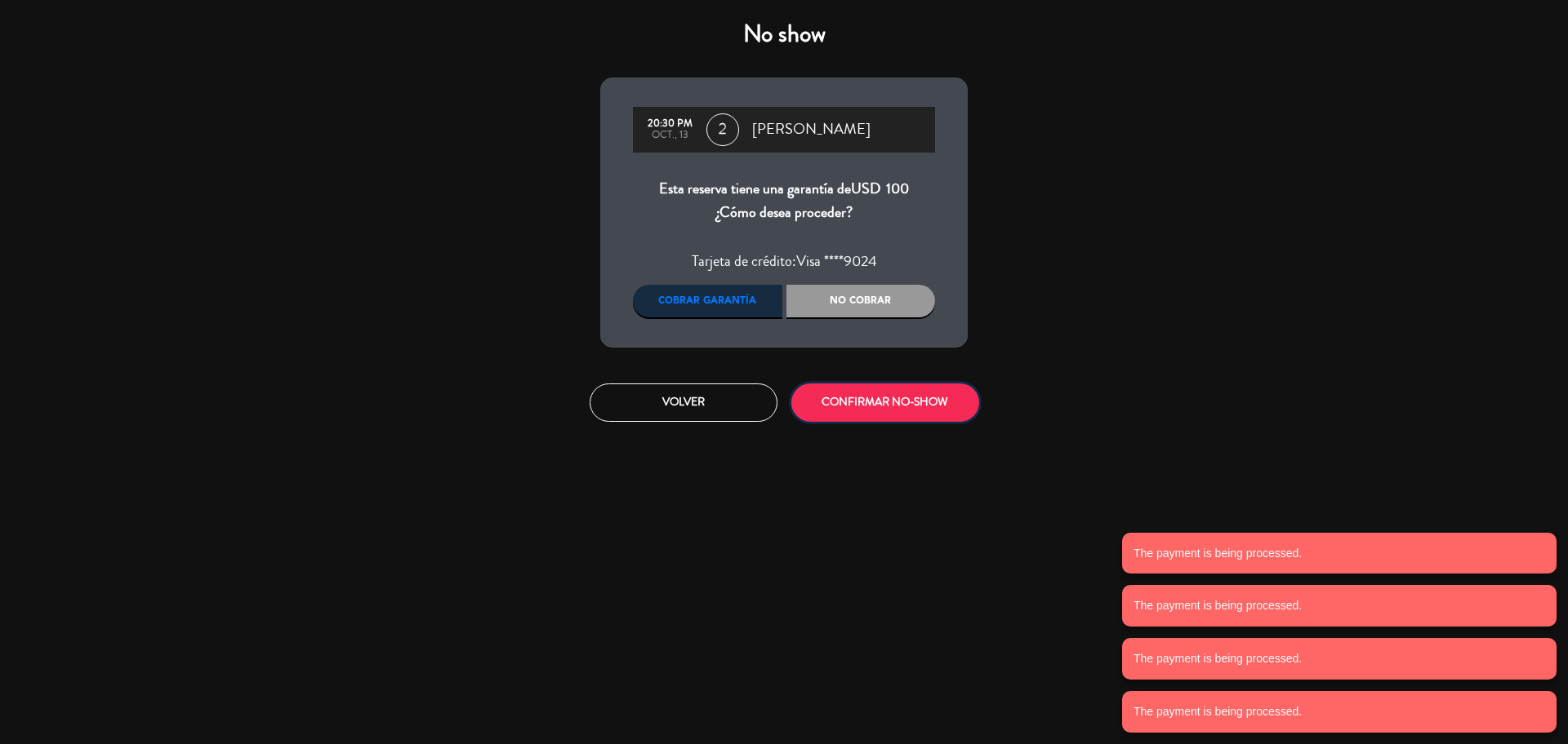
click at [849, 402] on button "CONFIRMAR NO-SHOW" at bounding box center [885, 403] width 188 height 38
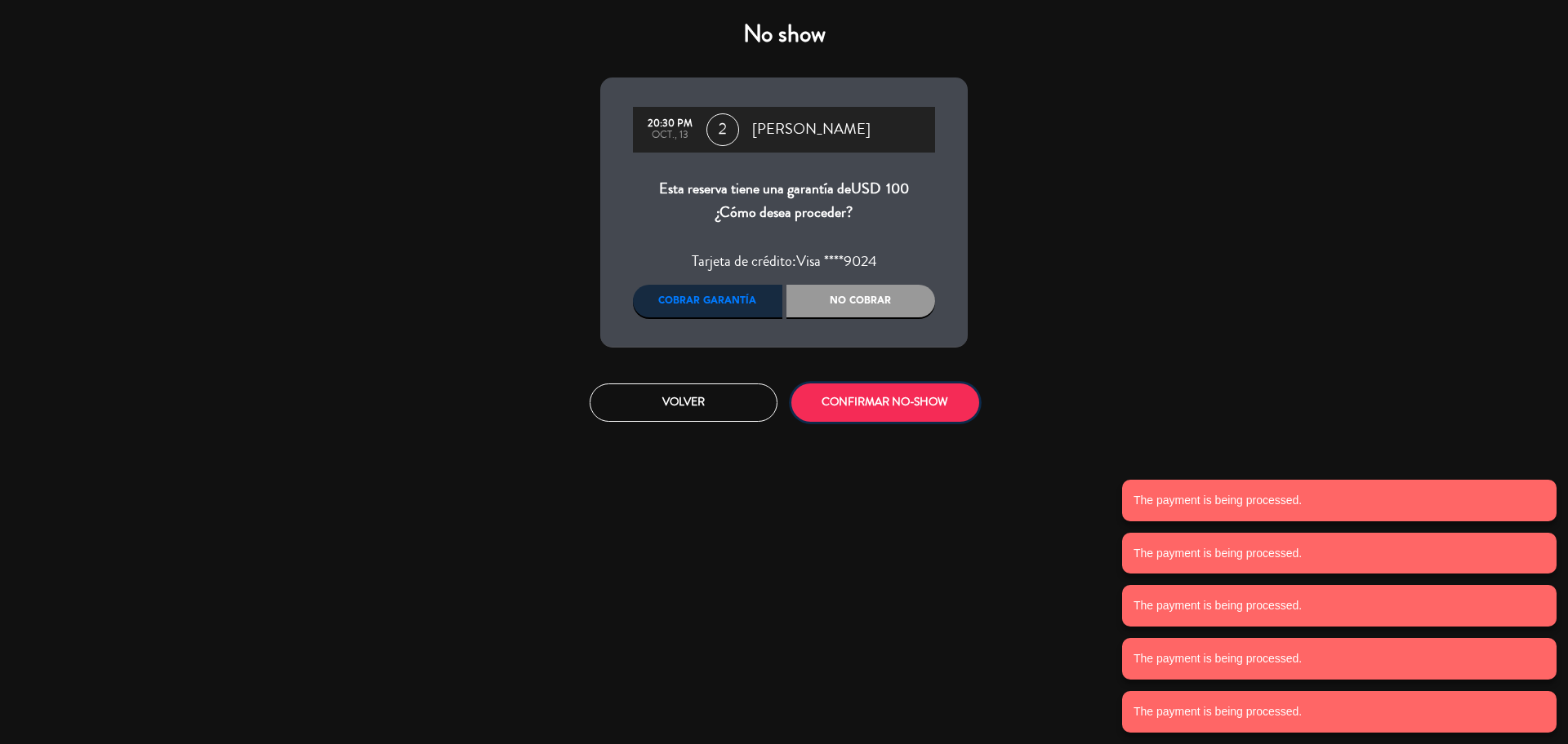
click at [849, 402] on button "CONFIRMAR NO-SHOW" at bounding box center [885, 403] width 188 height 38
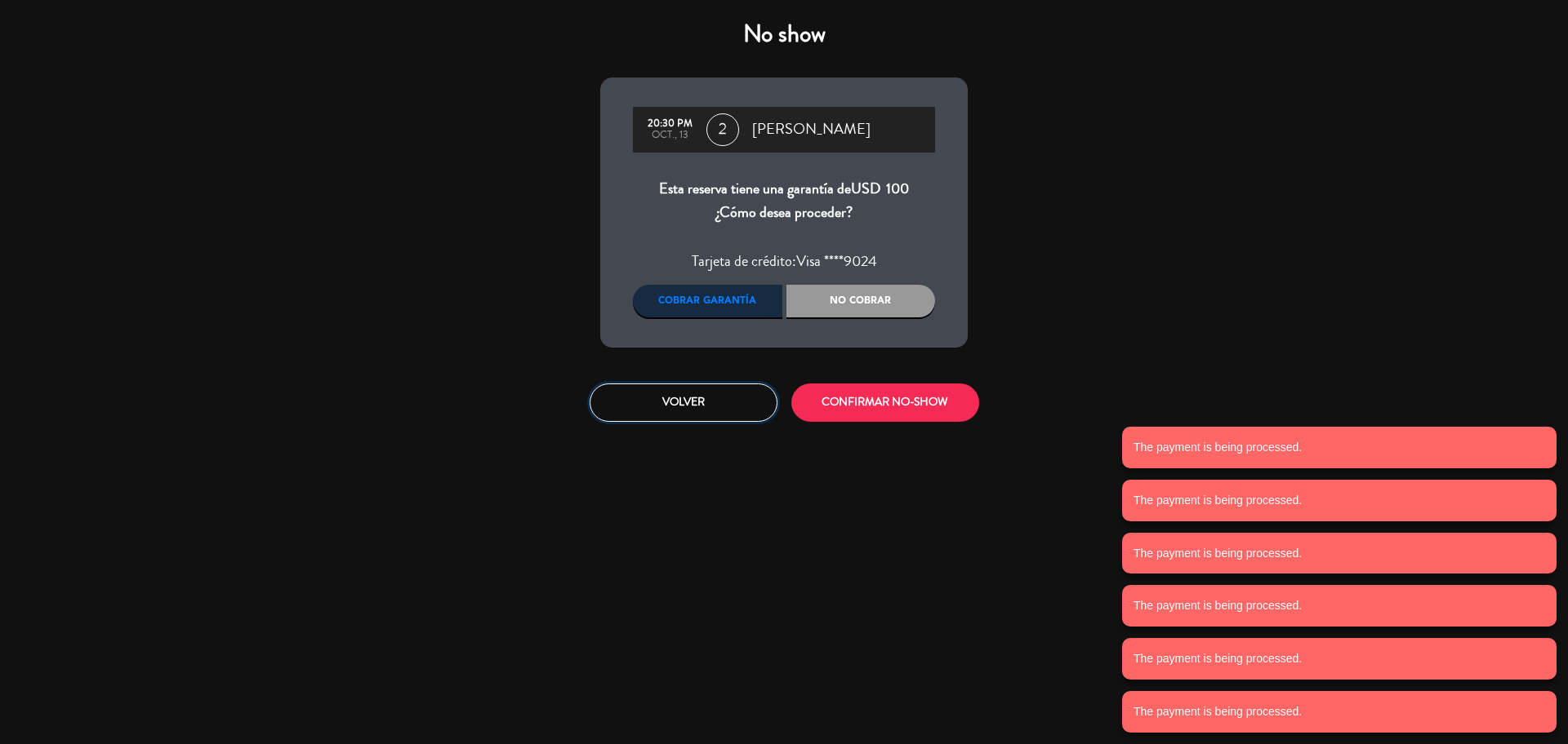
click at [656, 398] on button "Volver" at bounding box center [683, 403] width 188 height 38
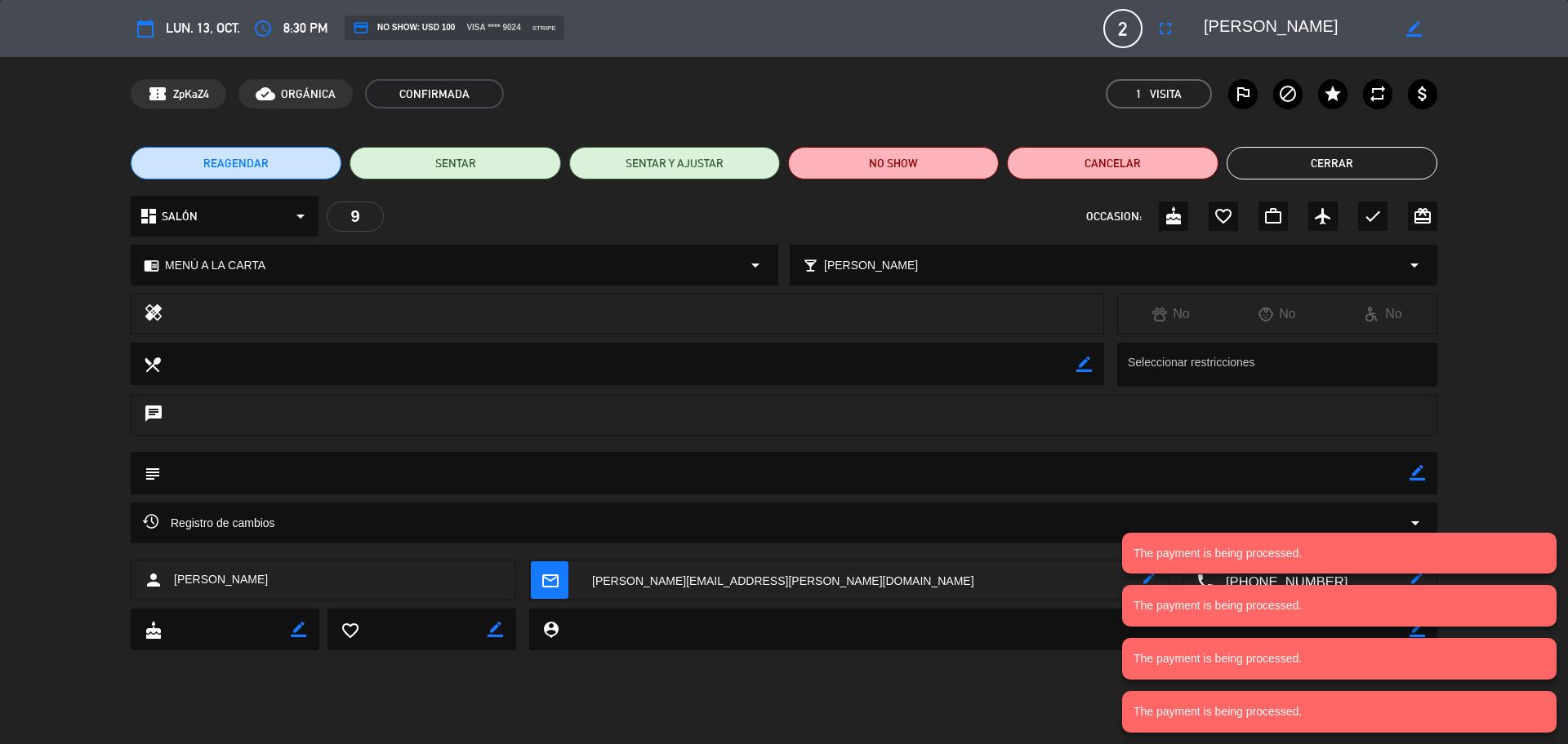
click at [1352, 168] on button "Cerrar" at bounding box center [1331, 162] width 210 height 32
